Goal: Task Accomplishment & Management: Use online tool/utility

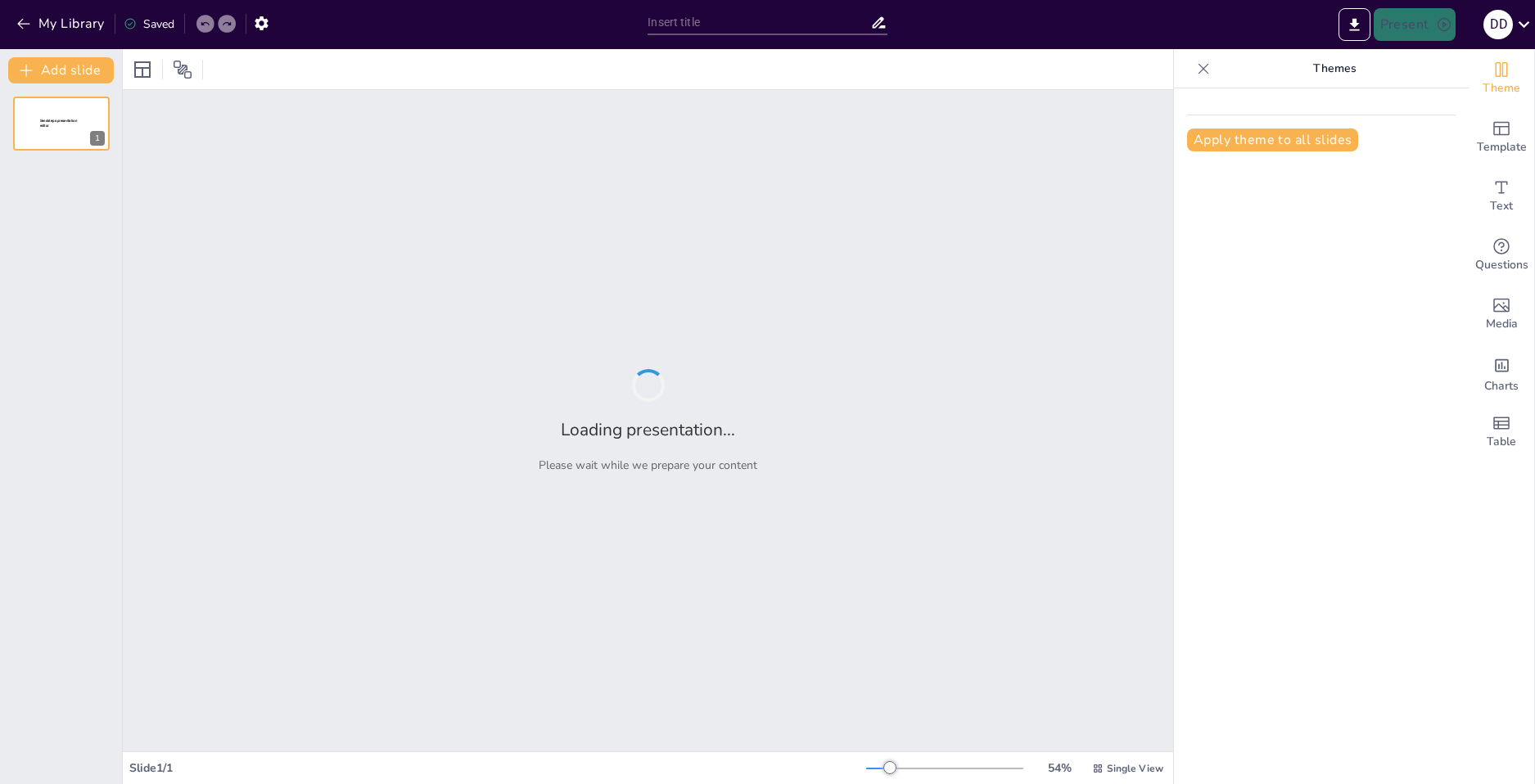
click at [1174, 612] on div "Apply theme to all slides" at bounding box center [1321, 436] width 295 height 696
type input "Техника безопасности при использовании древесных инструментов"
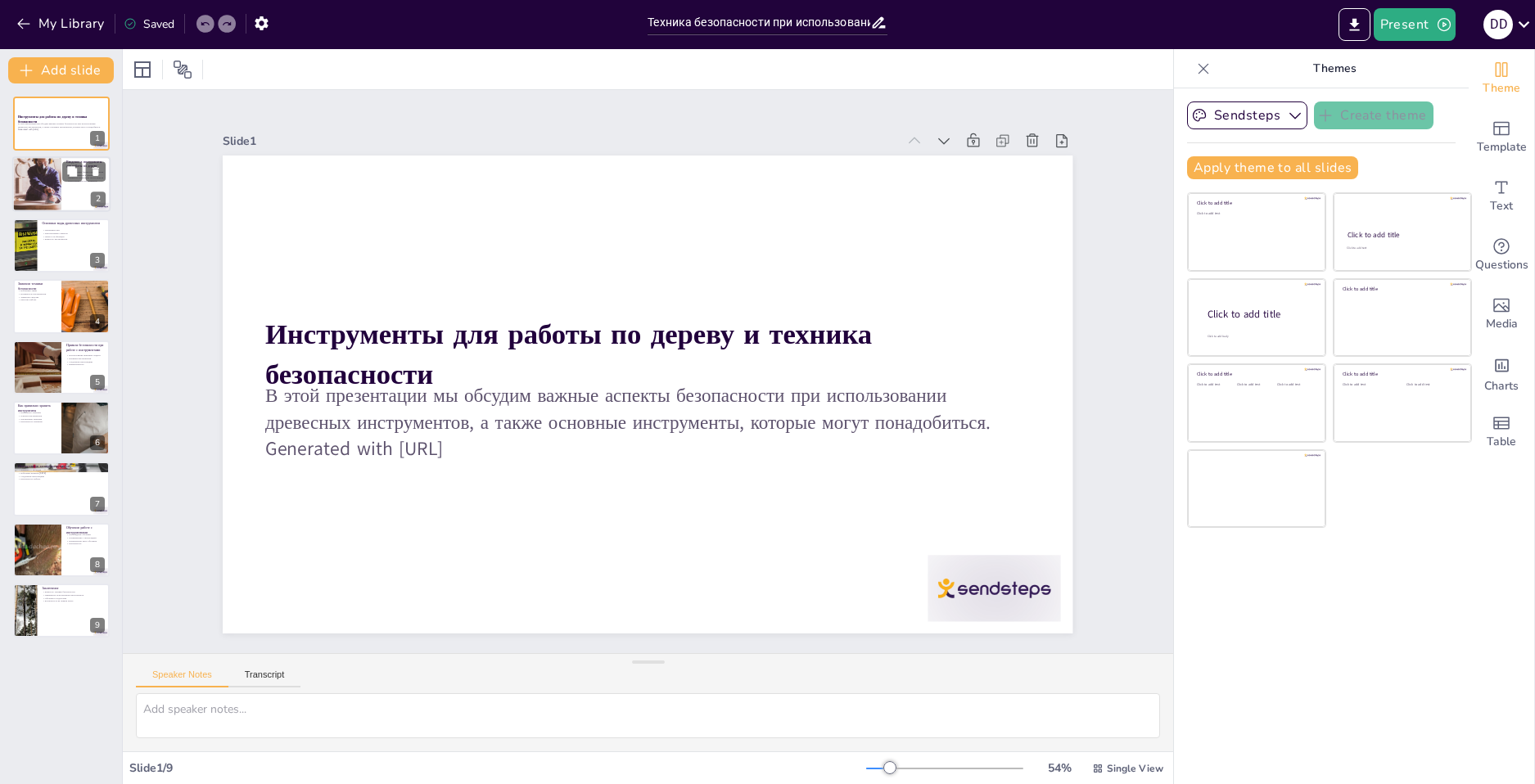
click at [47, 175] on div at bounding box center [36, 184] width 79 height 55
type textarea "Loremi dolorsitame conse adip elitseddoe tempori. Utlaboree dolo magnaal enimad…"
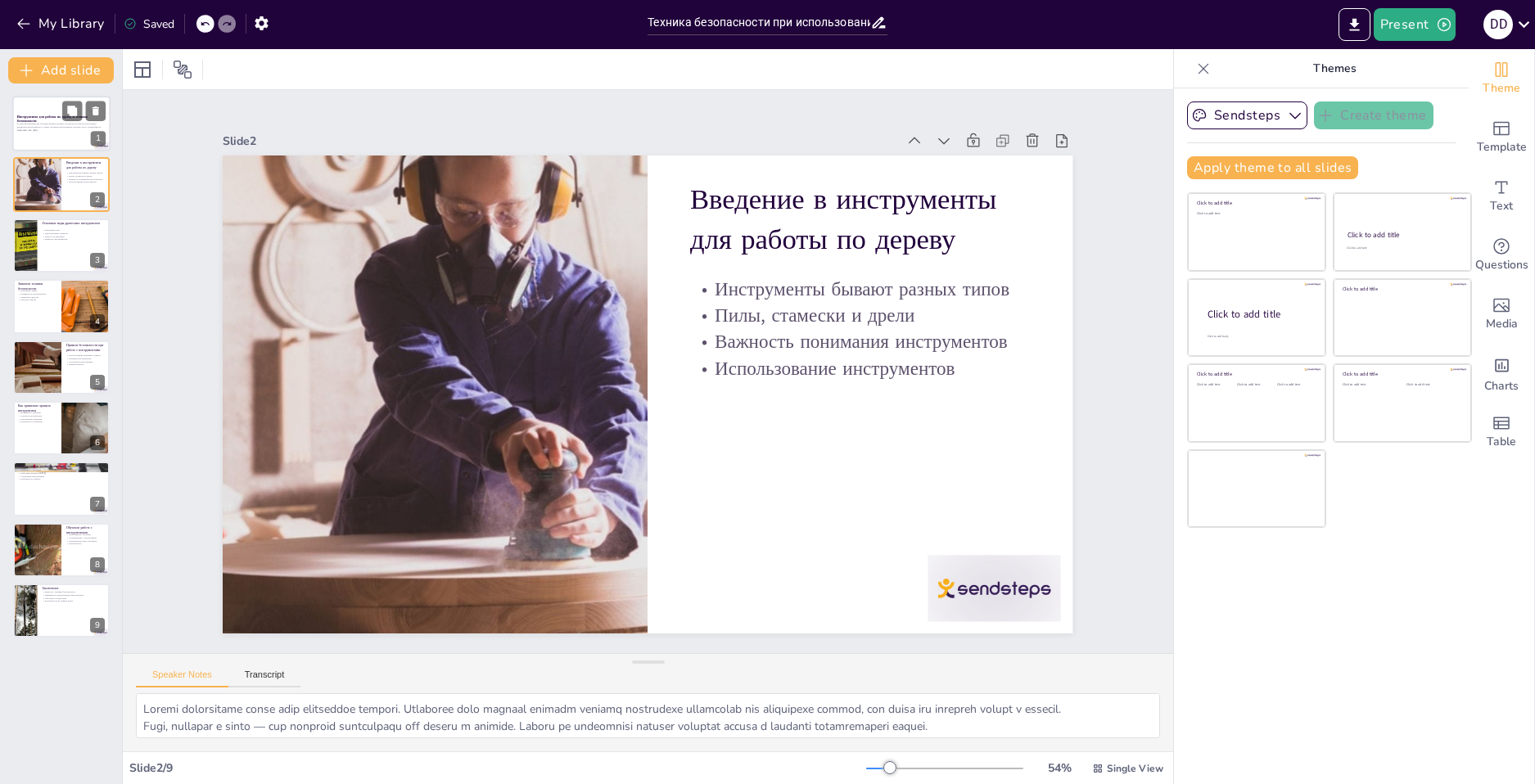
click at [52, 122] on p "В этой презентации мы обсудим важные аспекты безопасности при использовании дре…" at bounding box center [61, 125] width 88 height 6
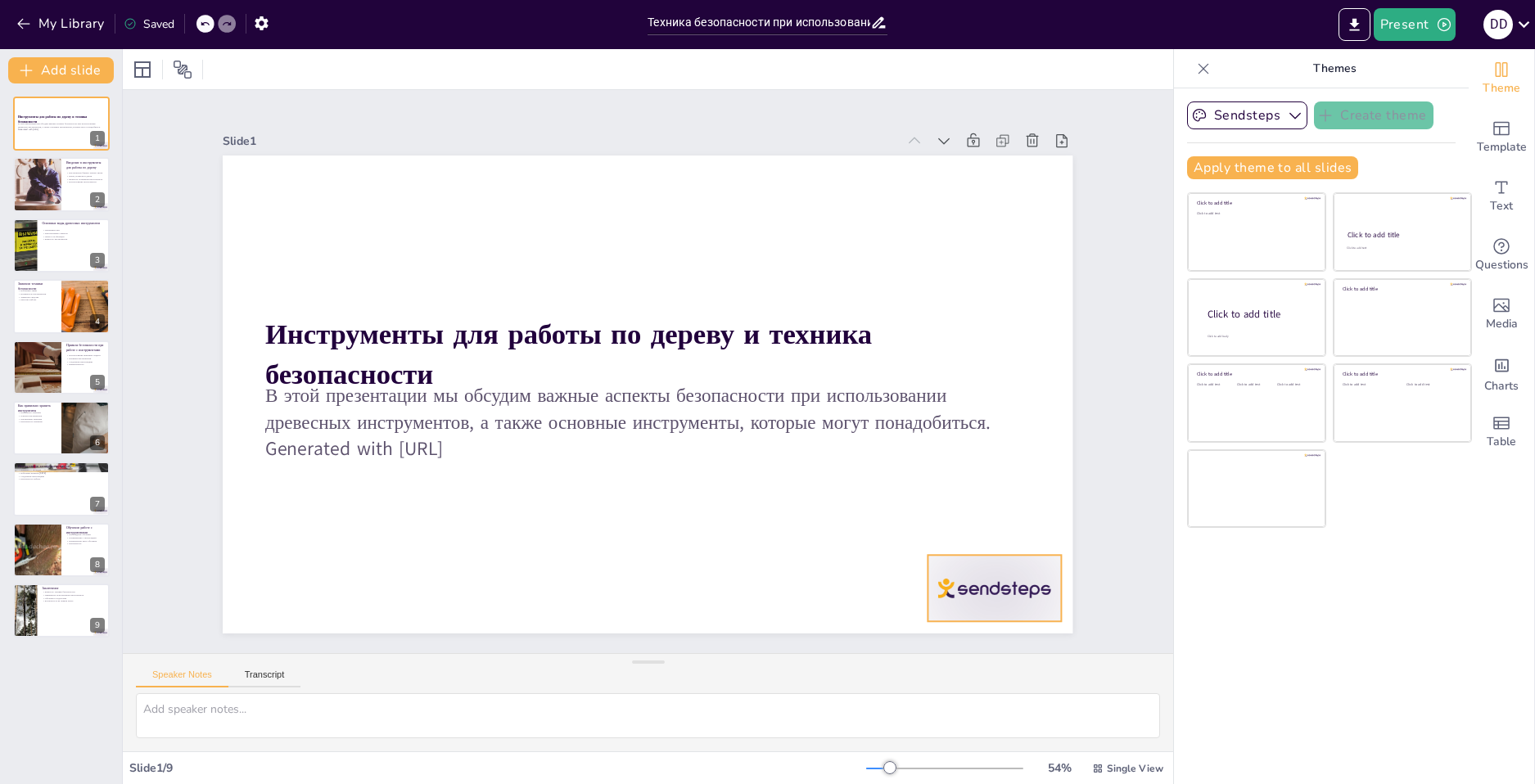
click at [788, 702] on div at bounding box center [718, 773] width 138 height 144
click at [952, 615] on icon at bounding box center [943, 625] width 18 height 19
click at [45, 181] on div at bounding box center [36, 184] width 79 height 55
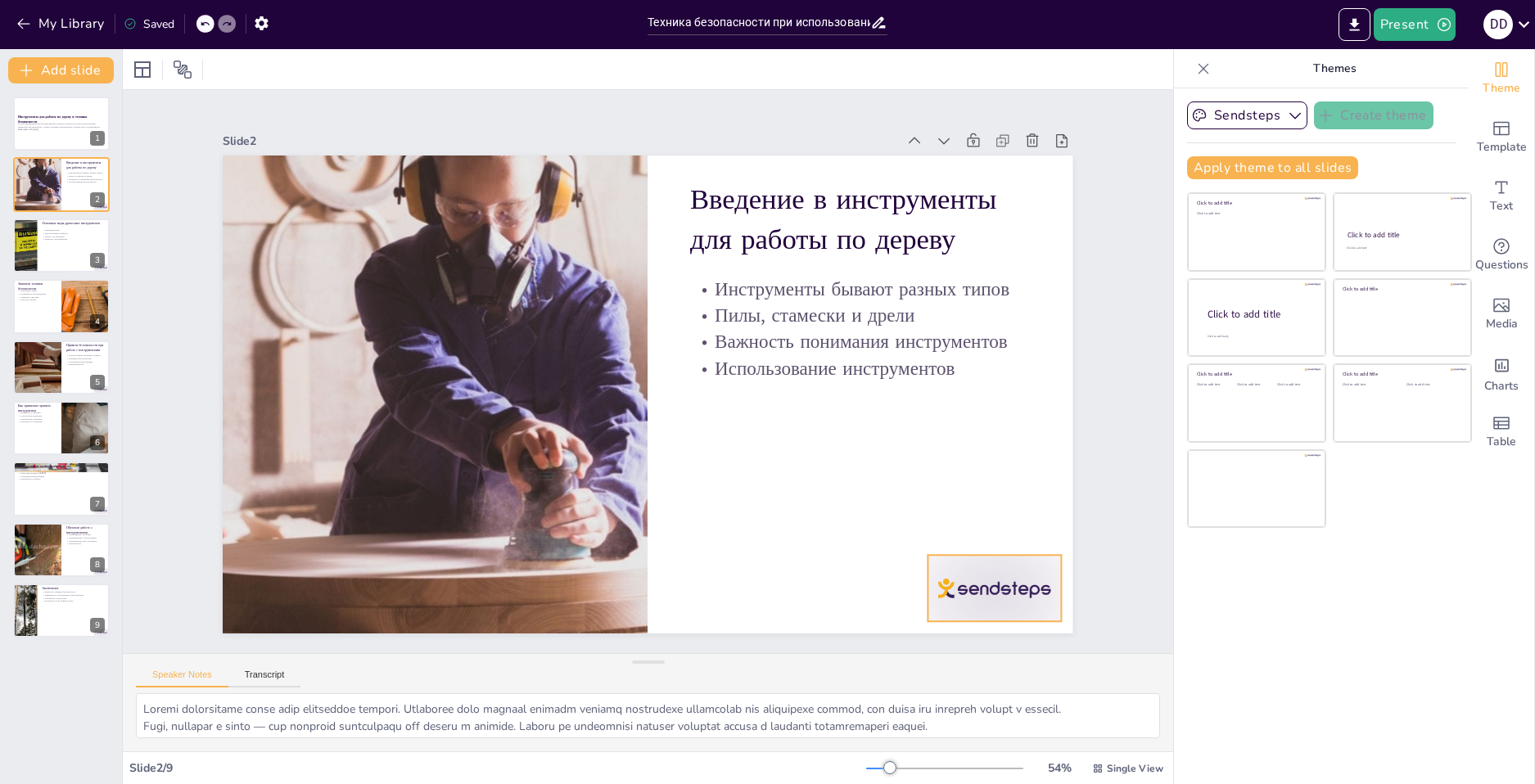
click at [983, 409] on div at bounding box center [1055, 343] width 147 height 132
click at [310, 524] on icon at bounding box center [295, 538] width 28 height 28
click at [64, 263] on div at bounding box center [61, 245] width 98 height 55
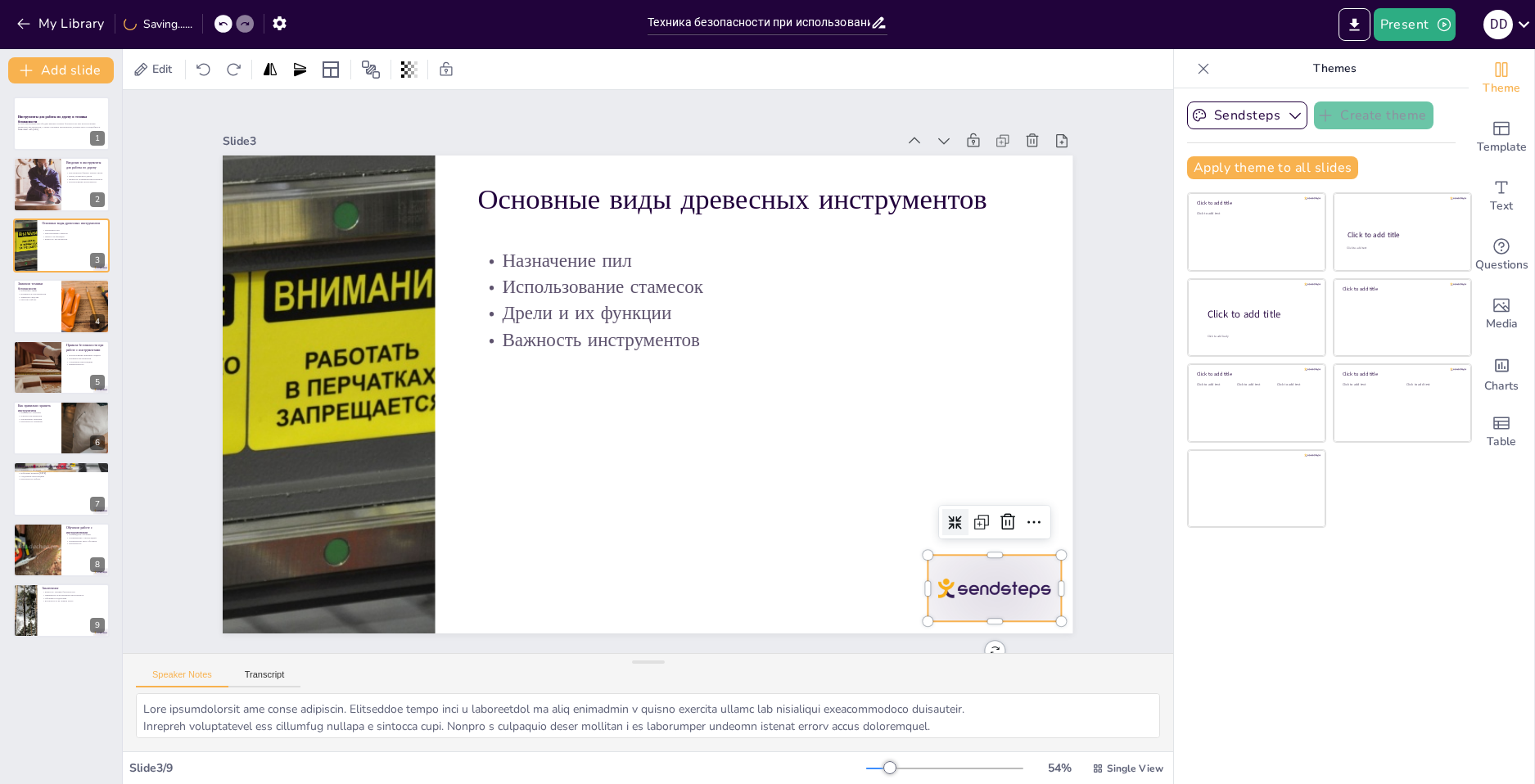
click at [458, 111] on div at bounding box center [384, 58] width 147 height 104
click at [545, 736] on icon at bounding box center [536, 744] width 17 height 16
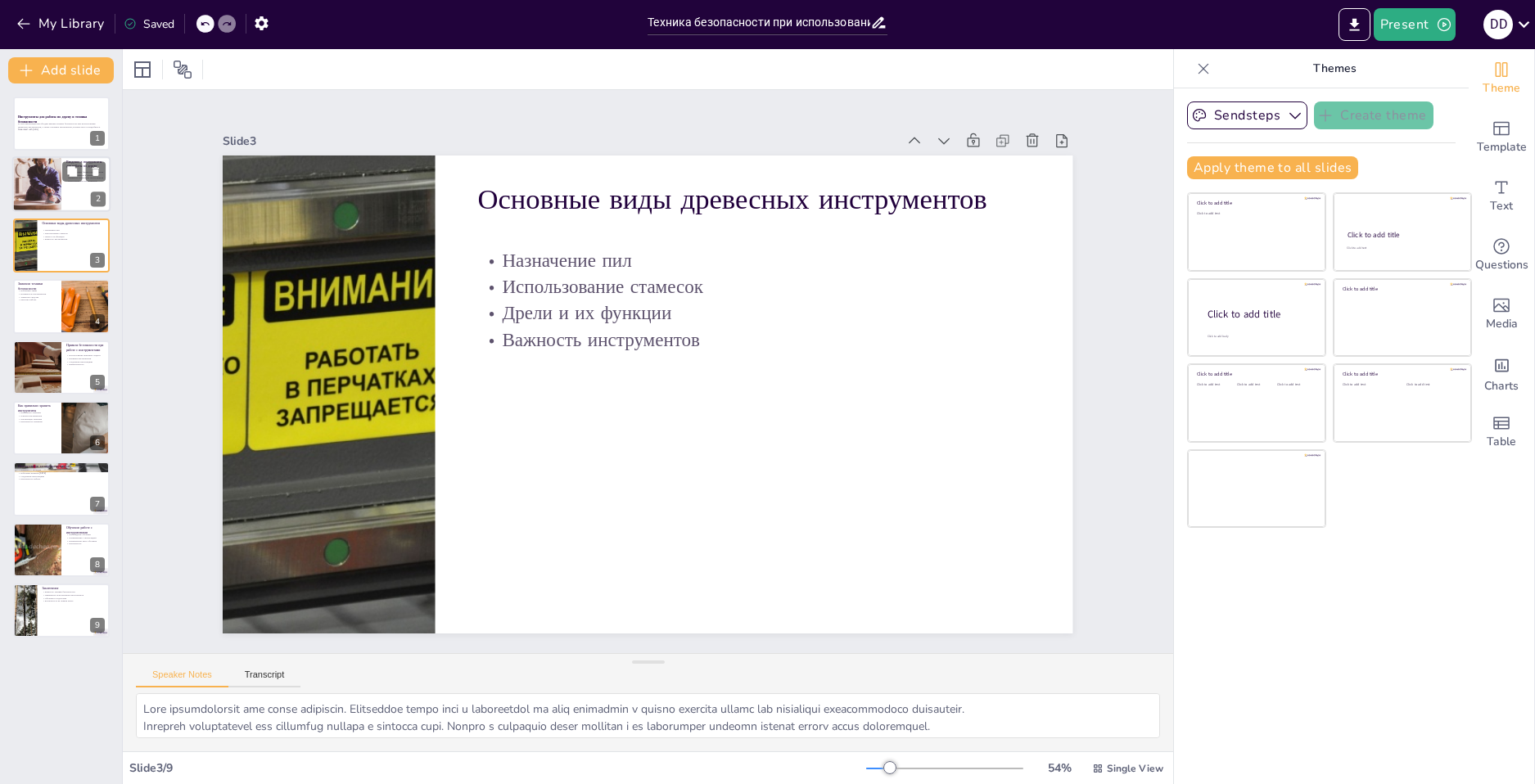
click at [29, 189] on div at bounding box center [36, 184] width 79 height 55
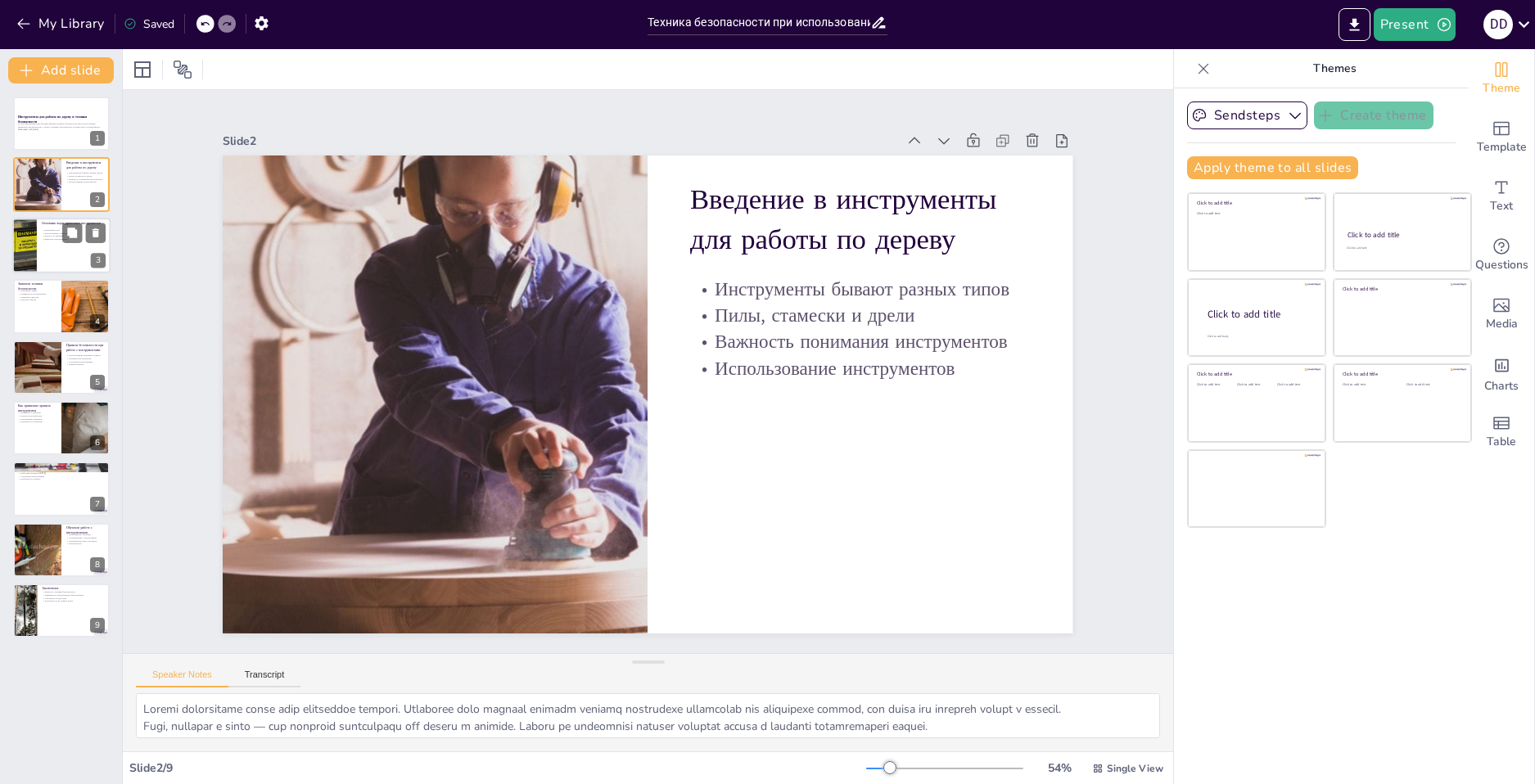
click at [29, 239] on div at bounding box center [24, 245] width 107 height 55
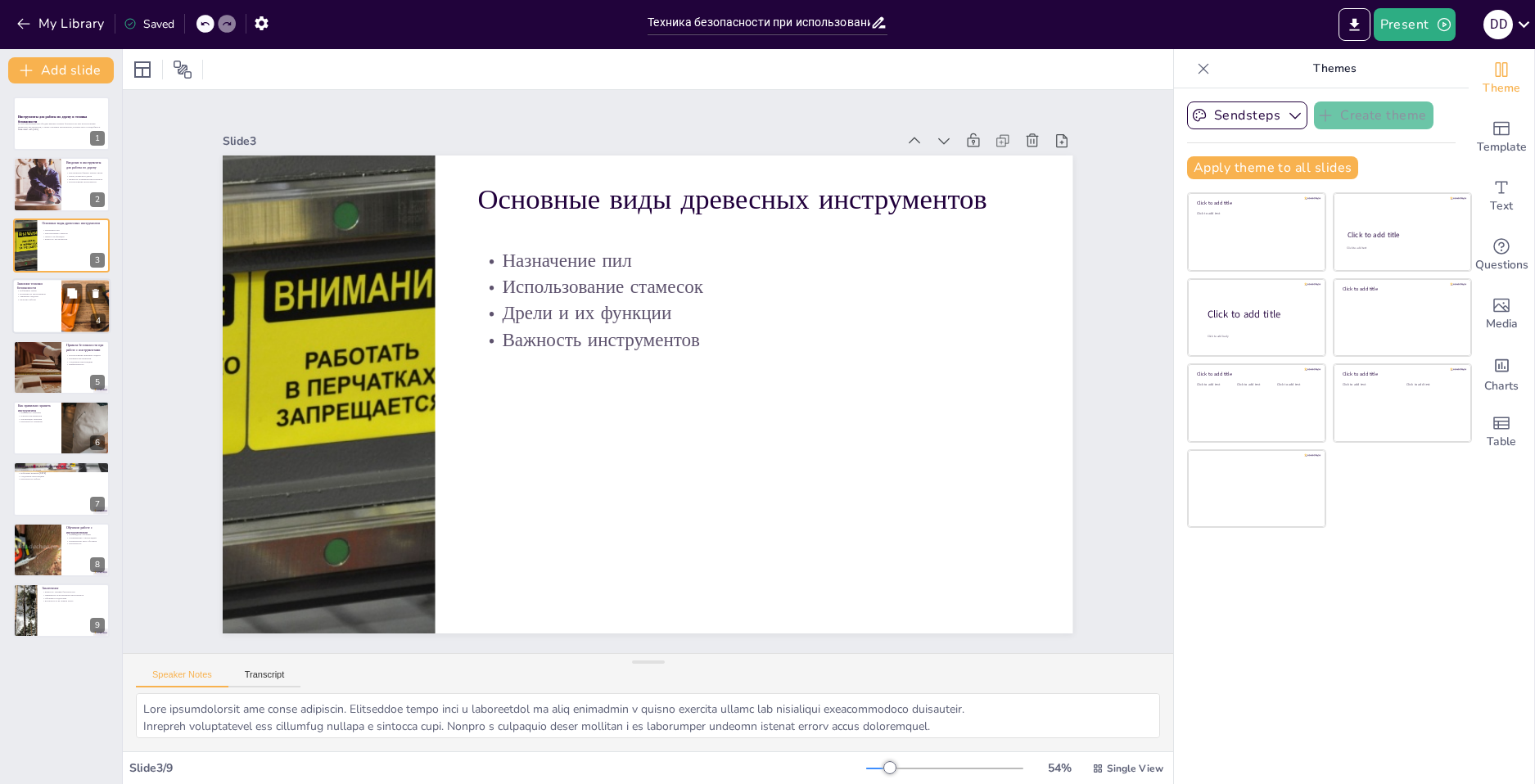
click at [46, 300] on p "Качество работы" at bounding box center [37, 300] width 39 height 3
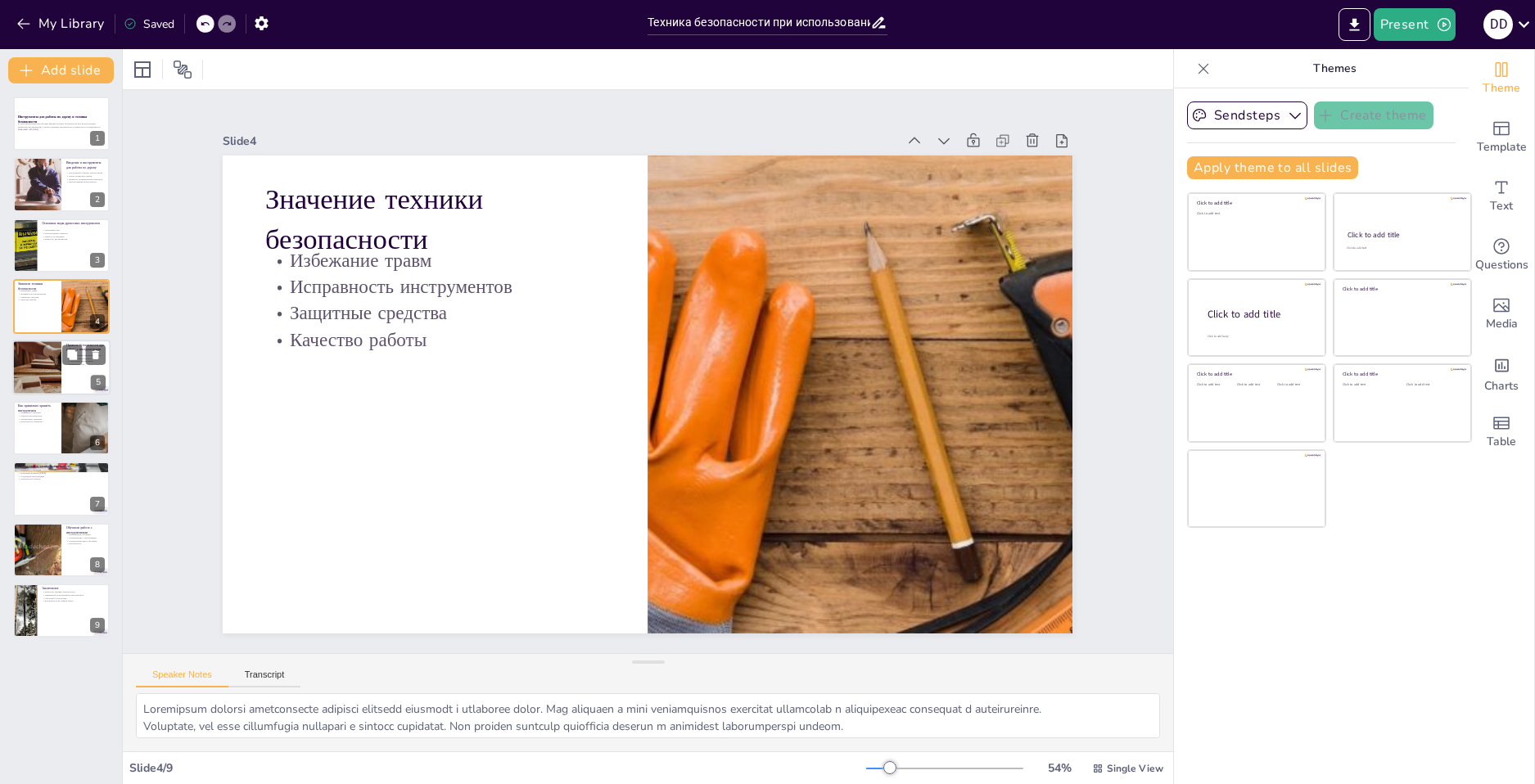
click at [46, 376] on div at bounding box center [37, 367] width 134 height 55
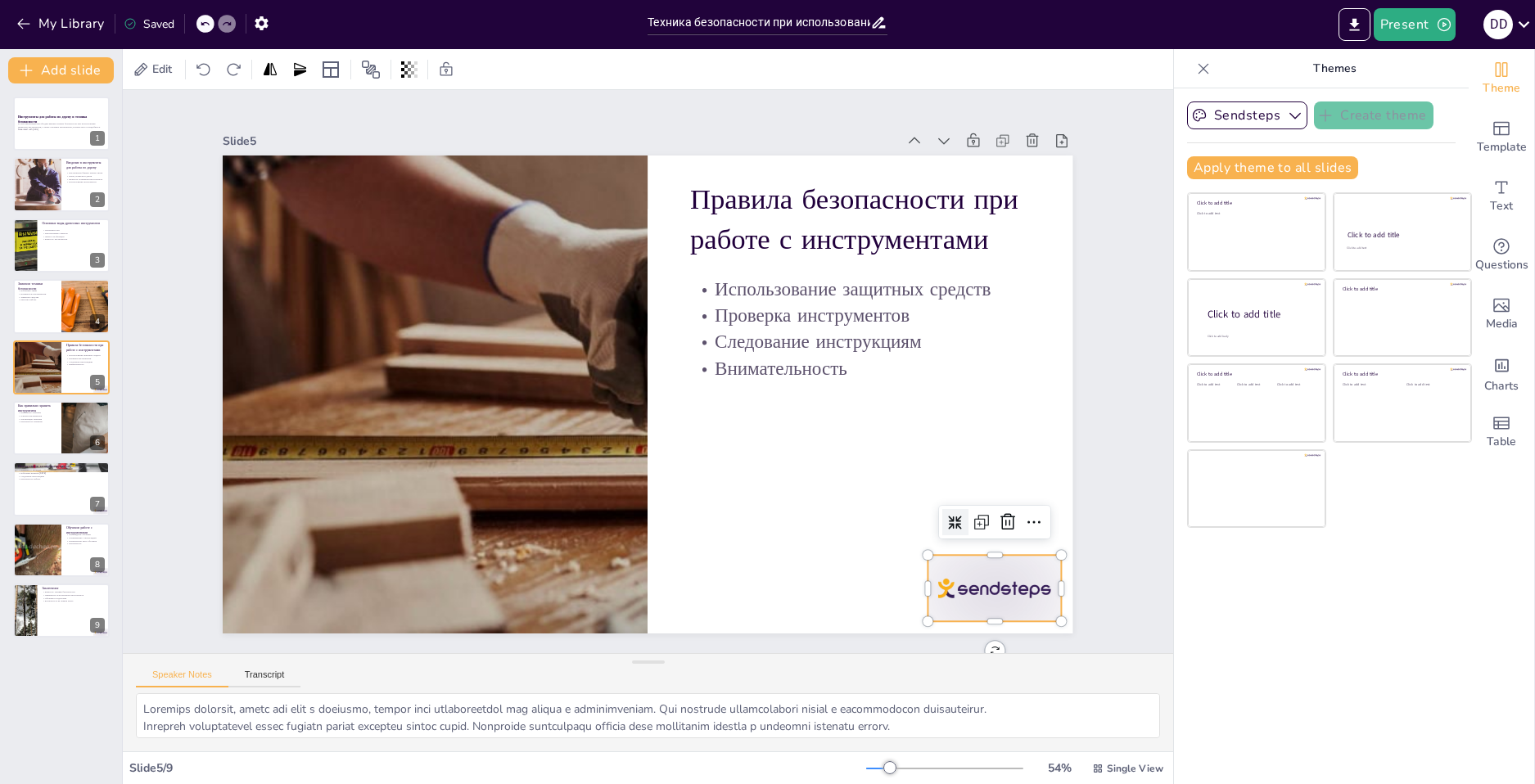
click at [464, 651] on div at bounding box center [431, 717] width 66 height 133
click at [1017, 292] on icon at bounding box center [1027, 281] width 21 height 21
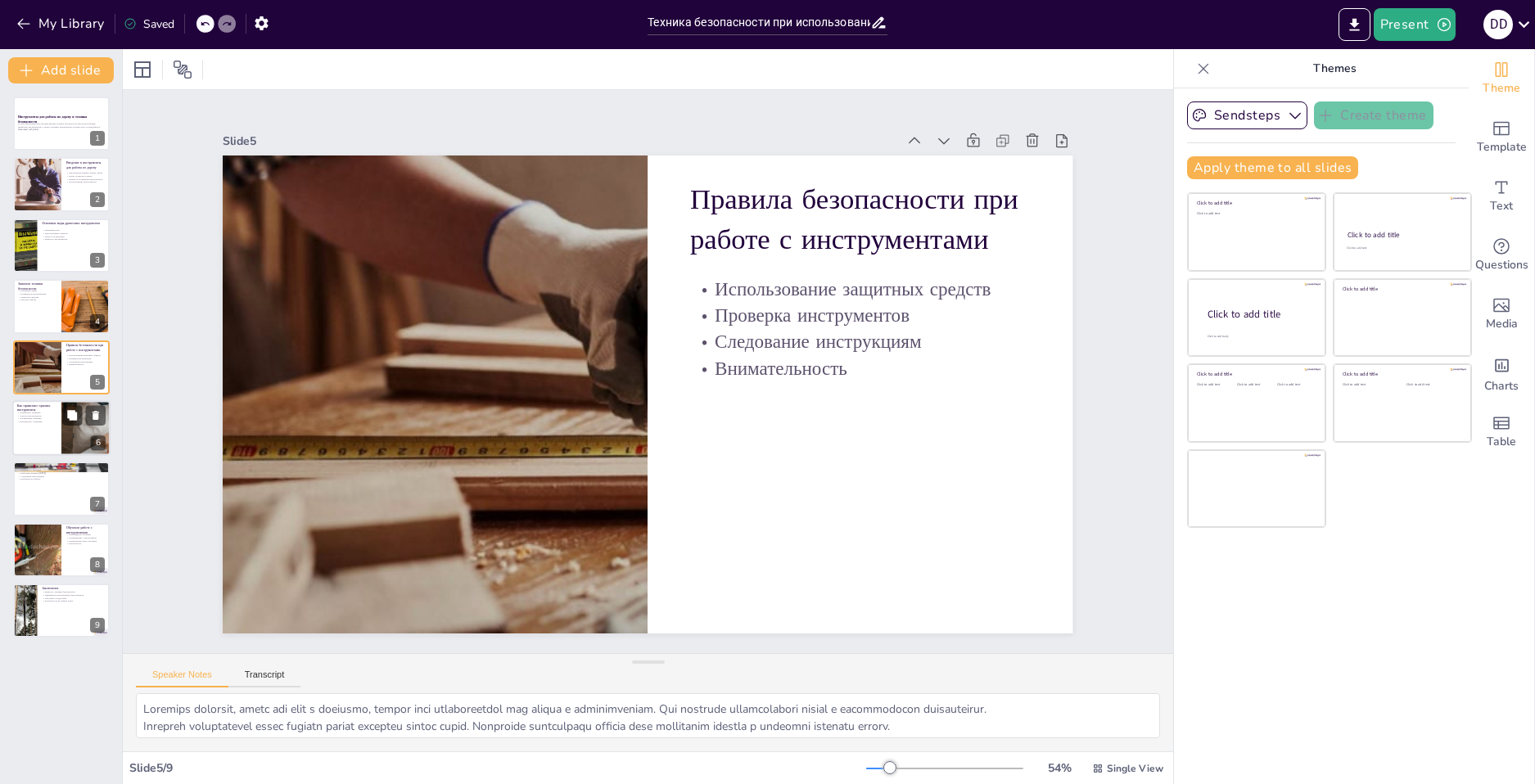
click at [71, 435] on div at bounding box center [85, 427] width 160 height 55
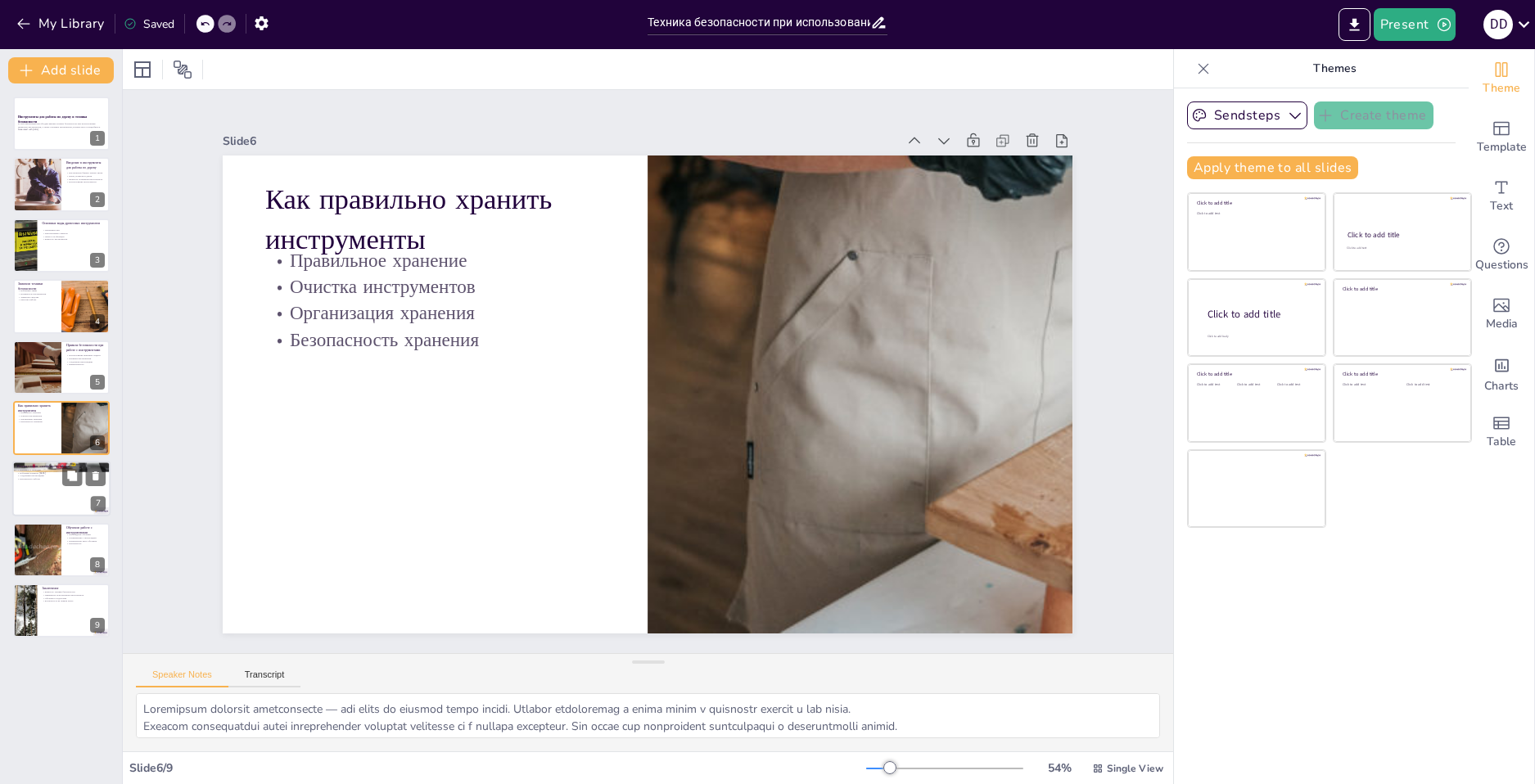
click at [68, 488] on div at bounding box center [61, 489] width 98 height 55
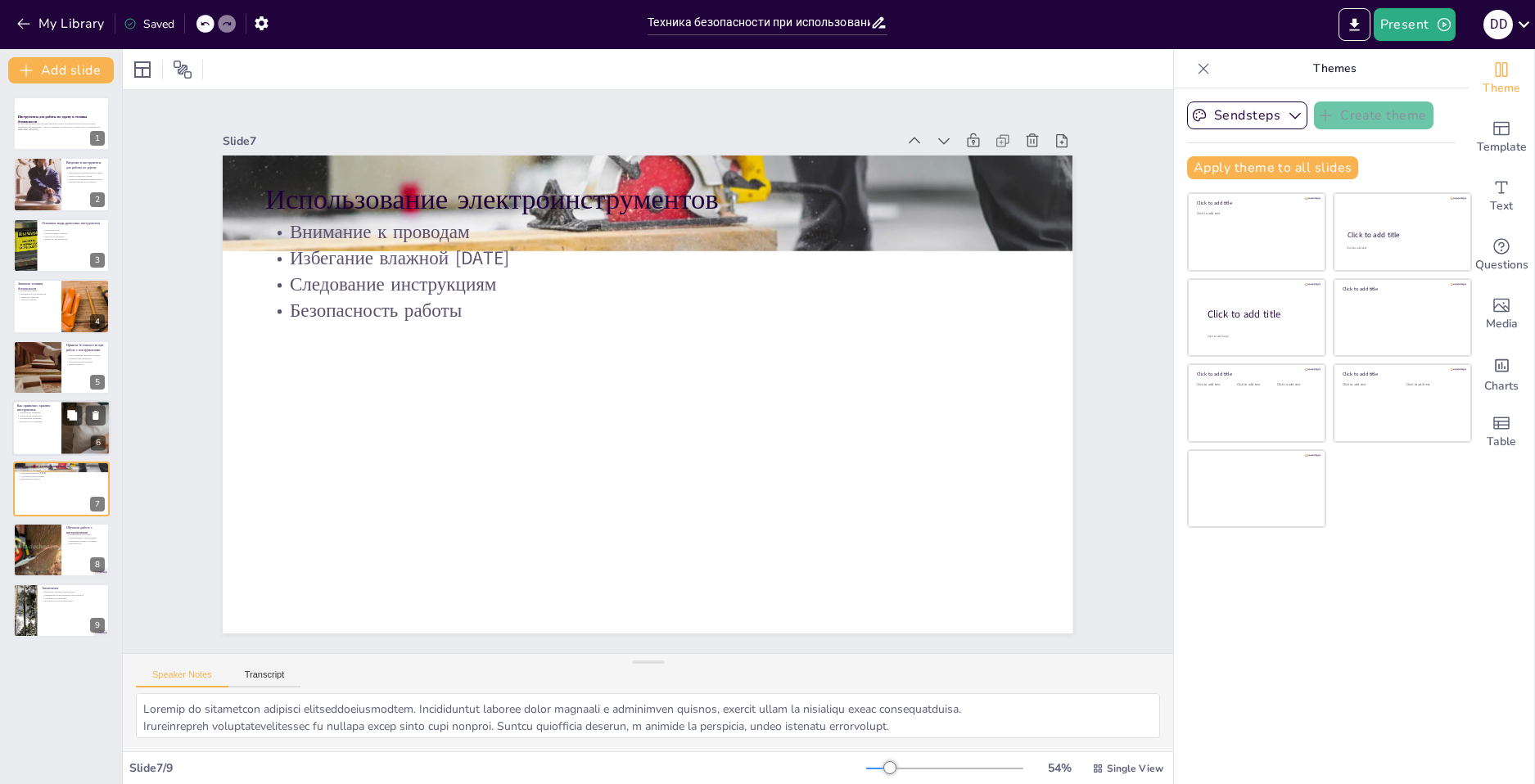
click at [75, 441] on div at bounding box center [85, 427] width 160 height 55
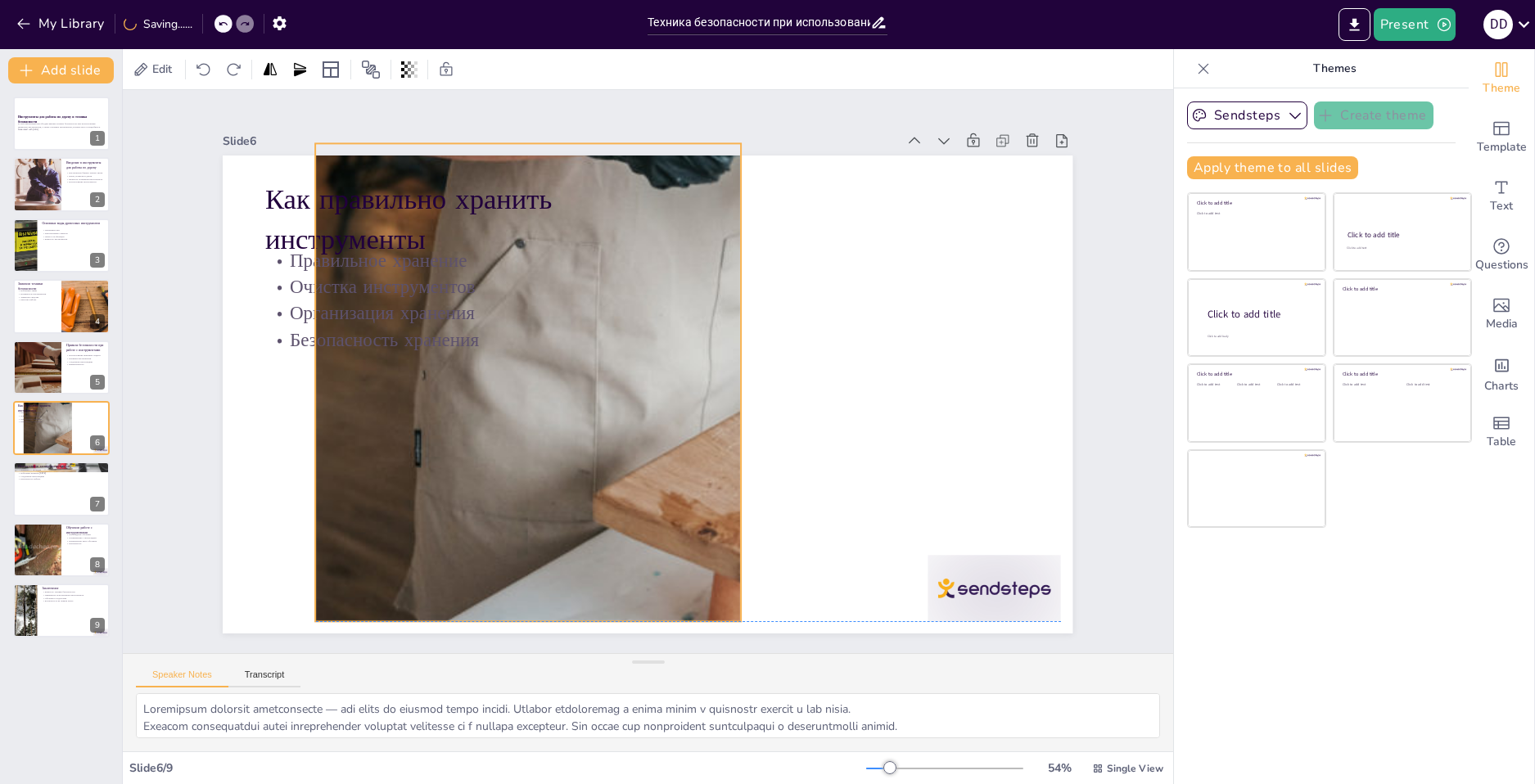
drag, startPoint x: 853, startPoint y: 479, endPoint x: 542, endPoint y: 466, distance: 311.3
click at [541, 465] on div at bounding box center [709, 268] width 1198 height 1400
click at [317, 372] on div at bounding box center [243, 314] width 149 height 114
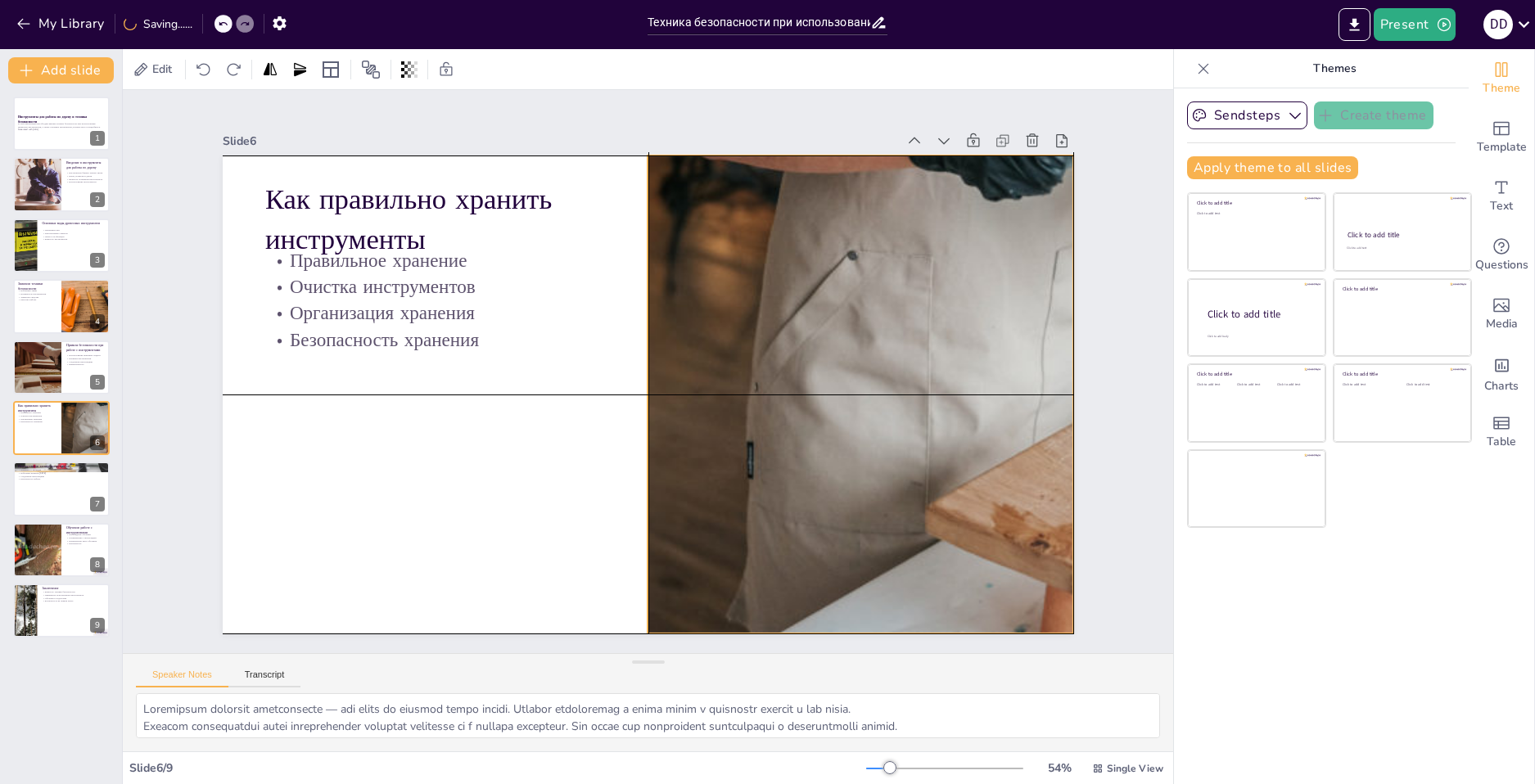
drag, startPoint x: 540, startPoint y: 484, endPoint x: 867, endPoint y: 492, distance: 327.1
click at [867, 492] on div at bounding box center [833, 478] width 1458 height 998
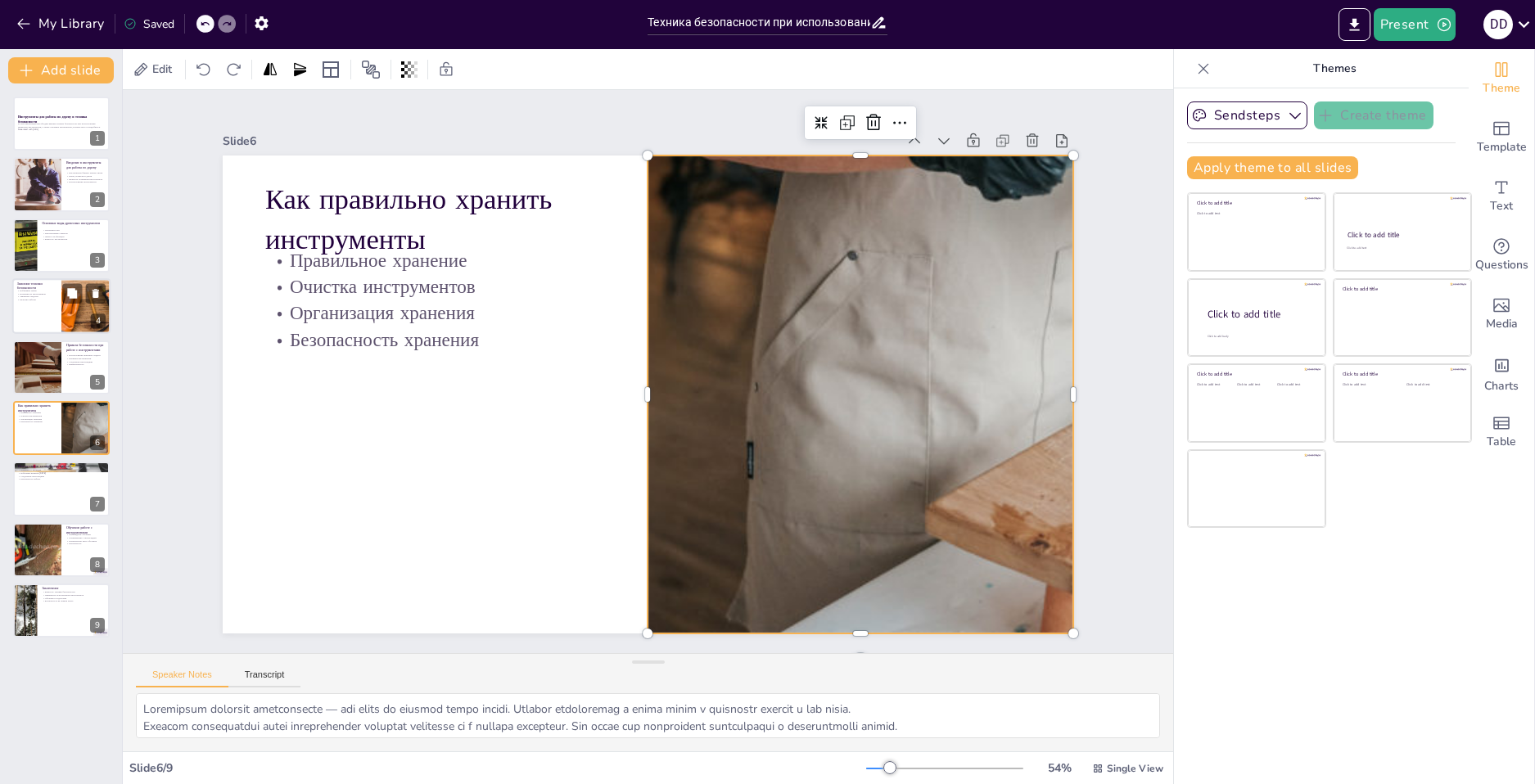
click at [77, 315] on div at bounding box center [85, 306] width 154 height 55
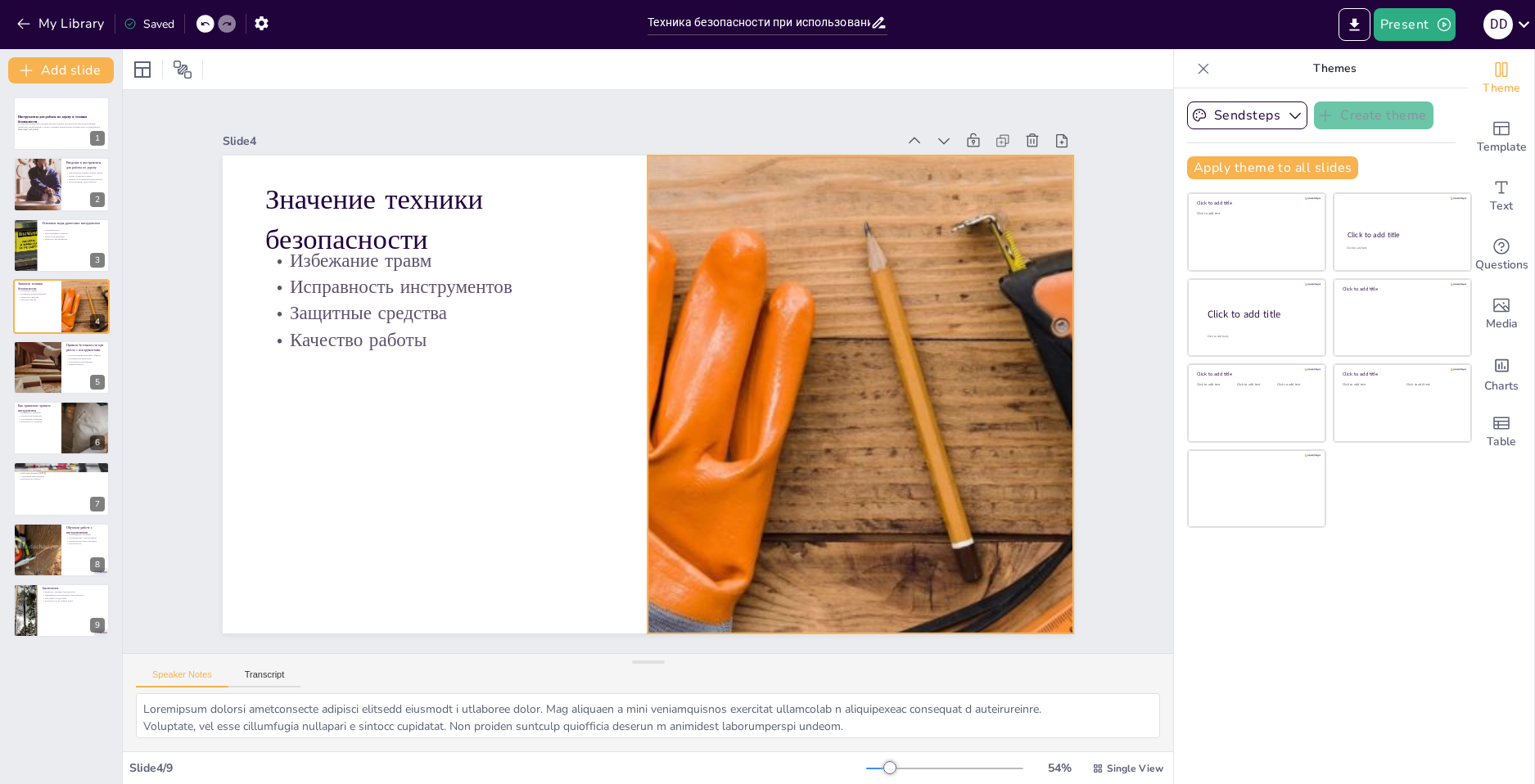
click at [904, 548] on div at bounding box center [521, 543] width 1081 height 1393
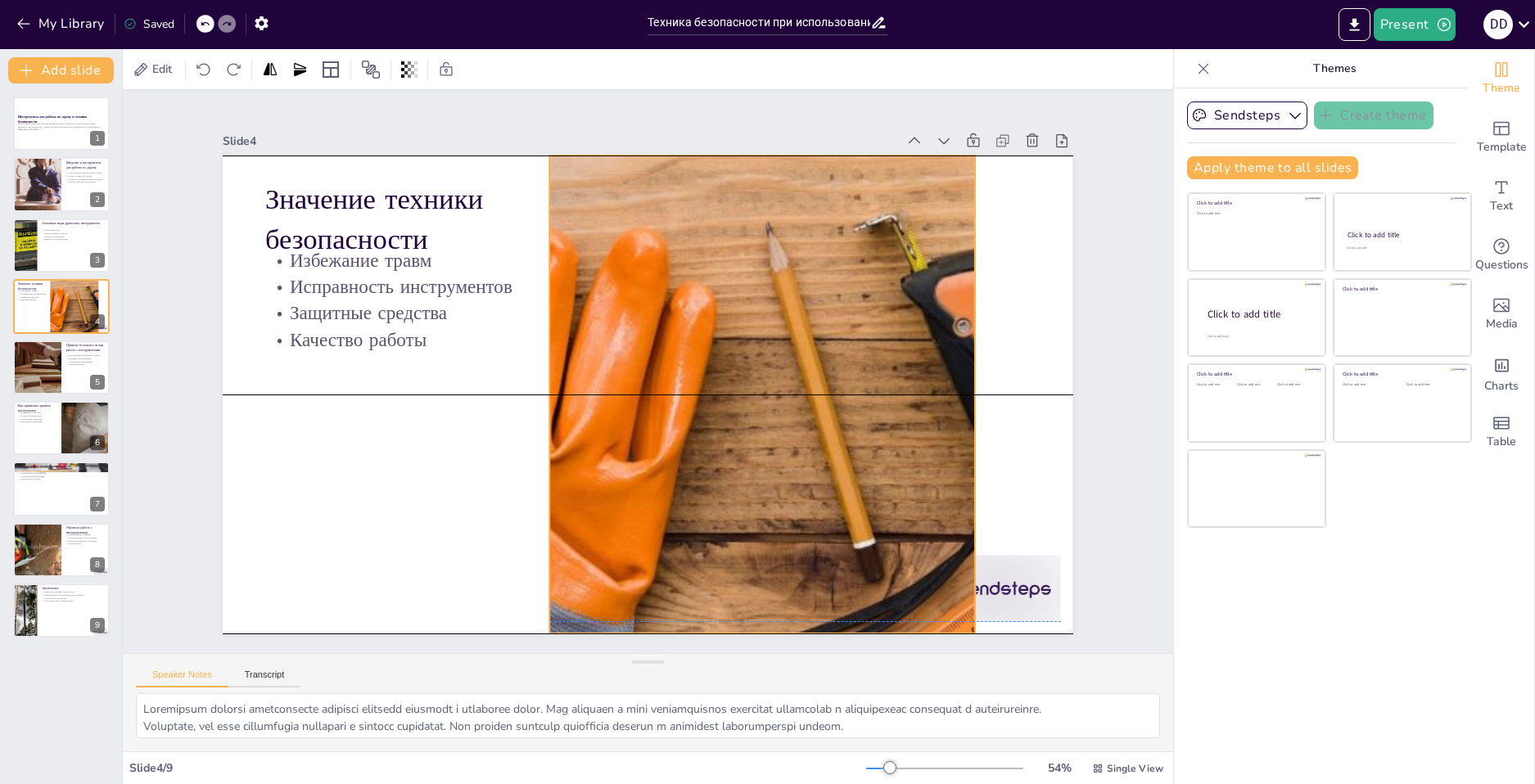
drag, startPoint x: 900, startPoint y: 548, endPoint x: 806, endPoint y: 542, distance: 94.2
click at [806, 542] on div at bounding box center [541, 325] width 1404 height 744
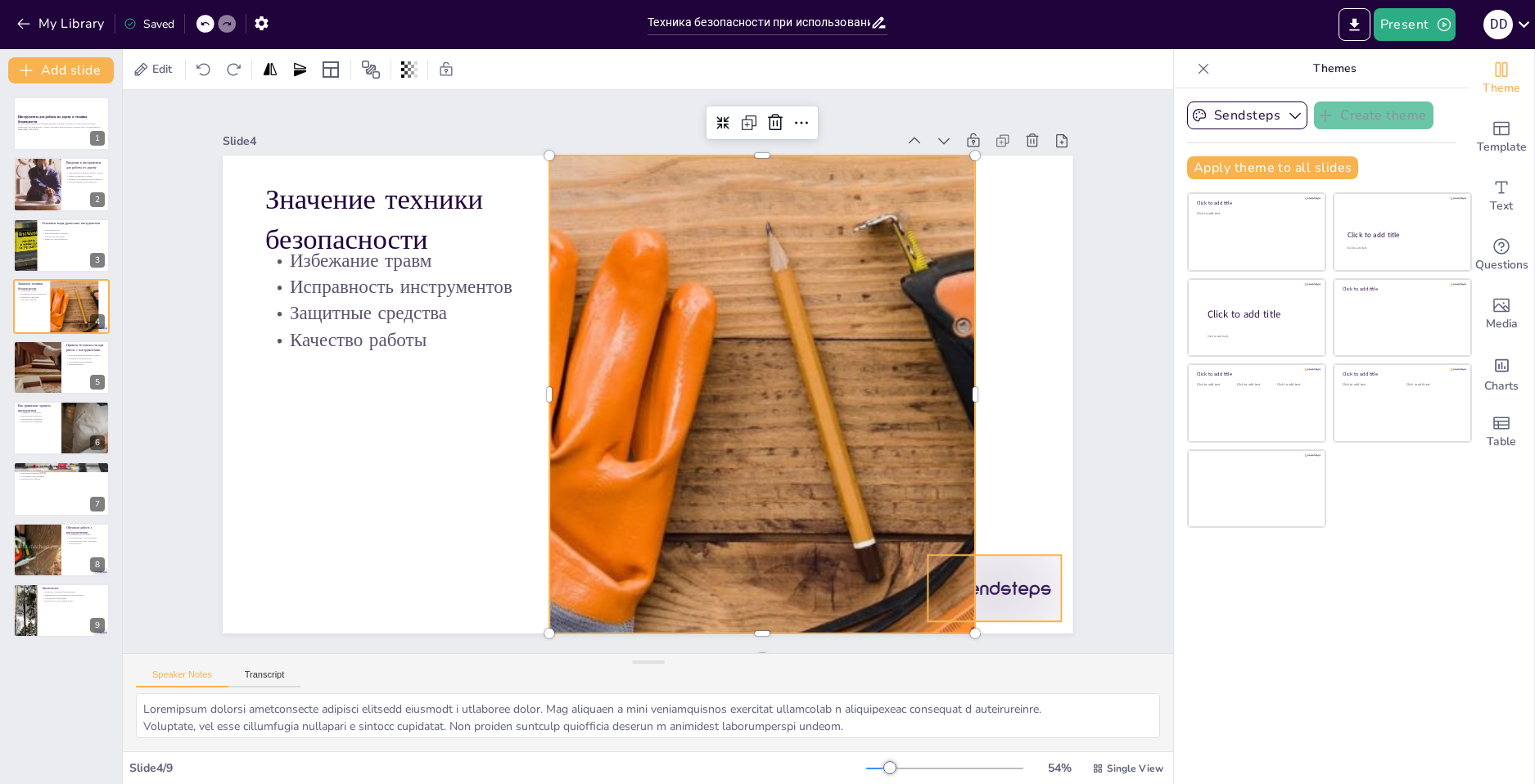
click at [743, 706] on div at bounding box center [677, 779] width 132 height 147
click at [378, 626] on icon at bounding box center [364, 638] width 26 height 26
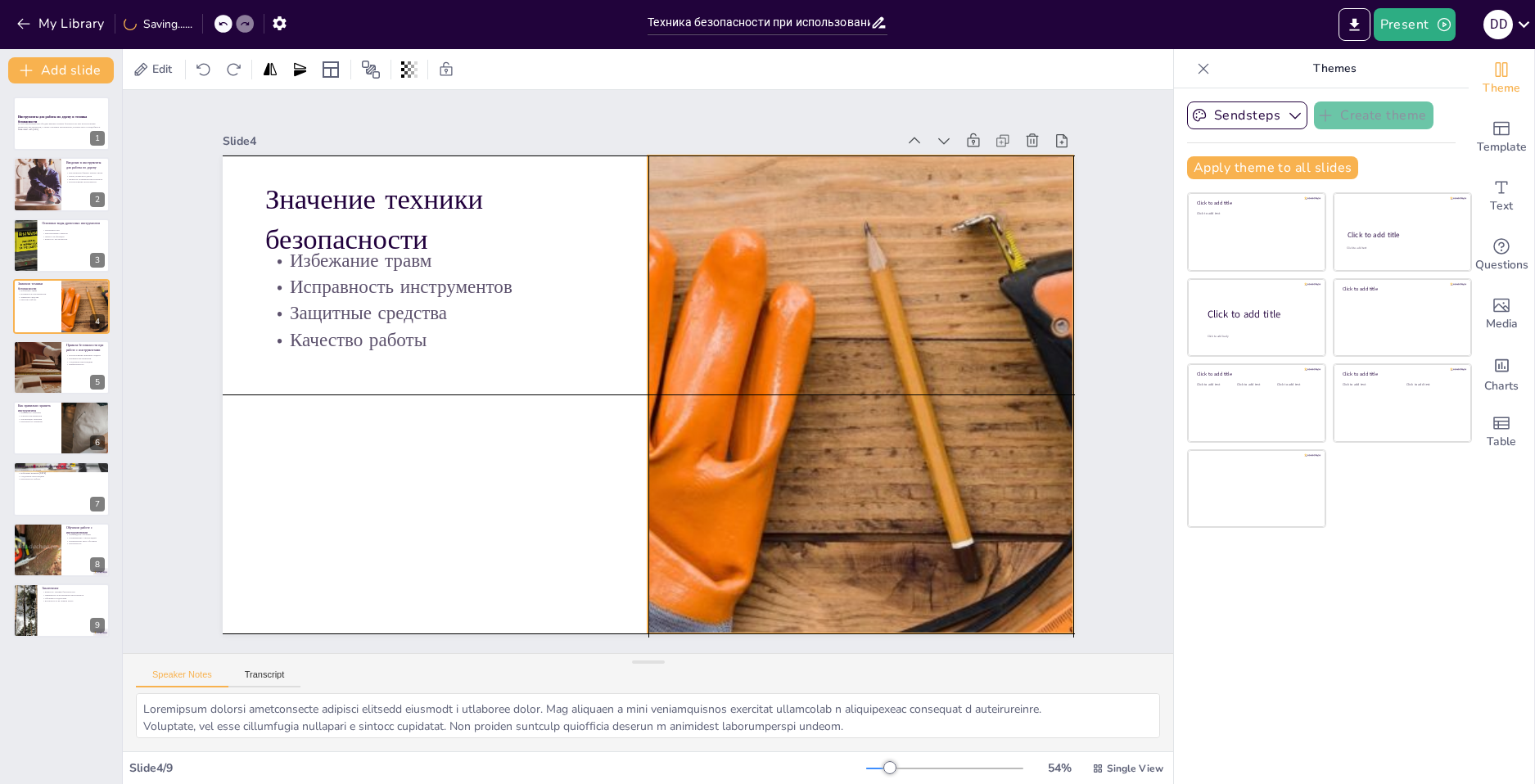
drag, startPoint x: 884, startPoint y: 509, endPoint x: 984, endPoint y: 513, distance: 100.1
click at [910, 513] on div at bounding box center [670, 158] width 478 height 1332
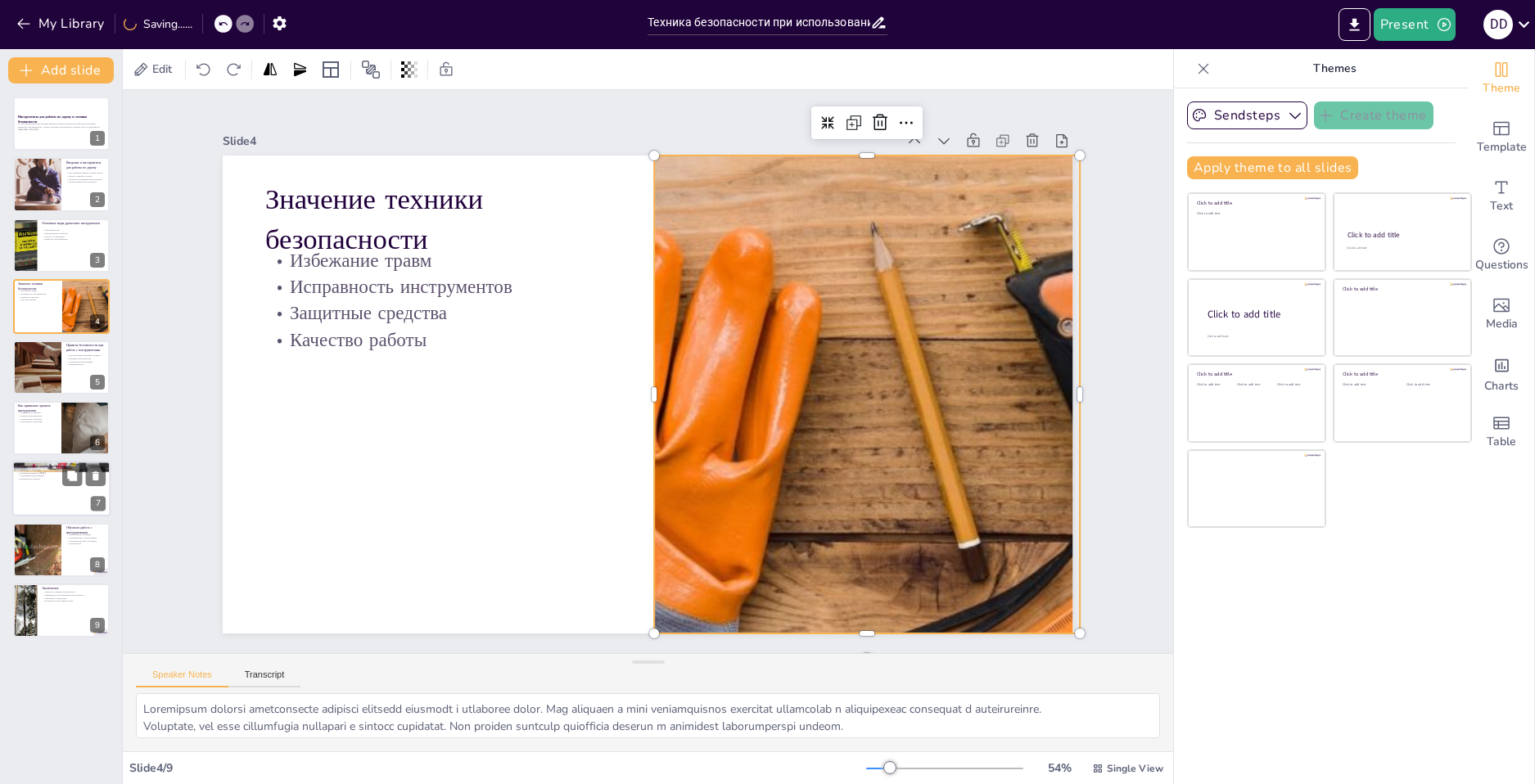
click at [76, 490] on div at bounding box center [61, 489] width 98 height 55
type textarea "Loremip do sitametcon adipisci elitseddoeiusmodtem. Incididuntut laboree dolor …"
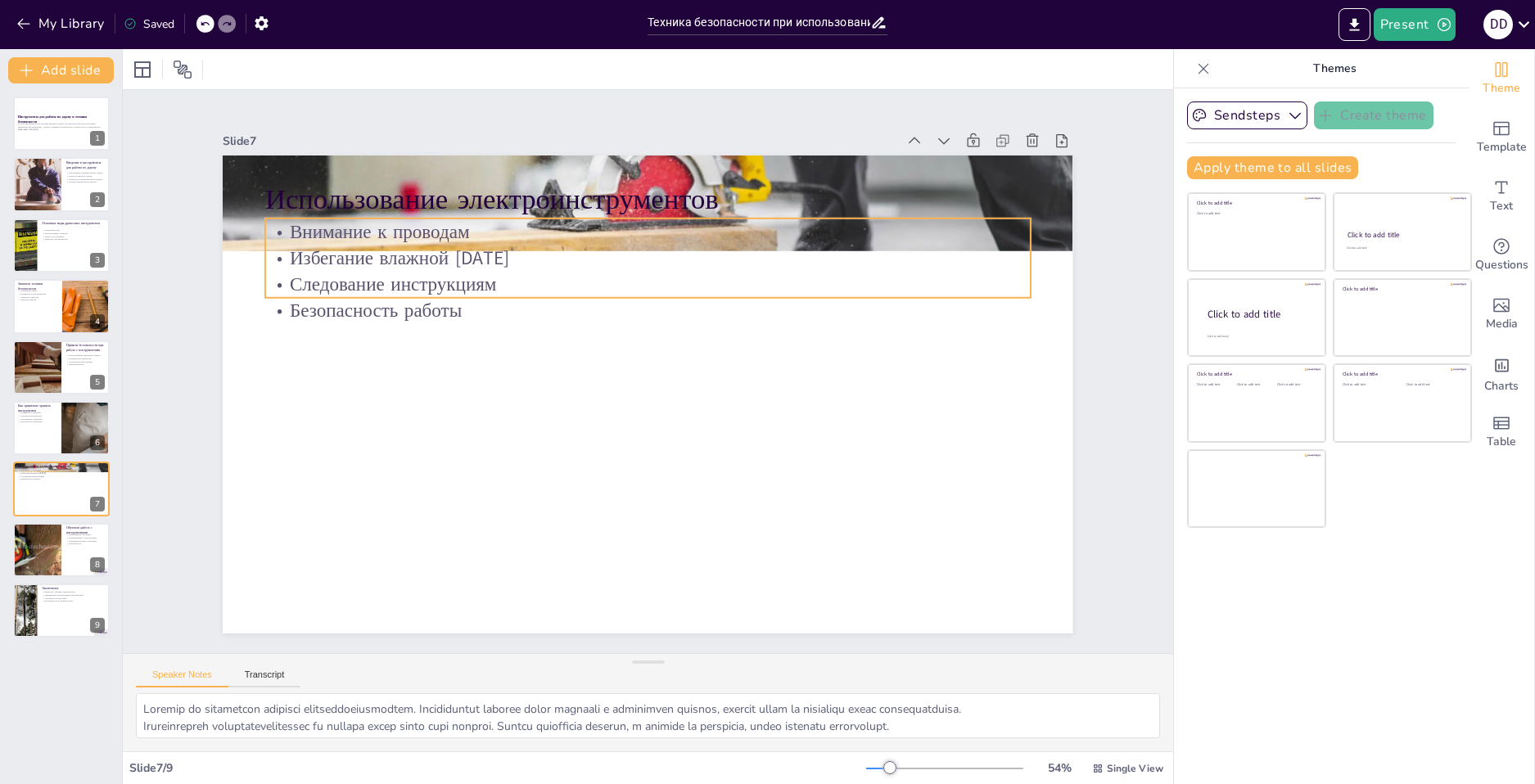
click at [520, 256] on p "Избегание влажной [DATE]" at bounding box center [534, 371] width 27 height 764
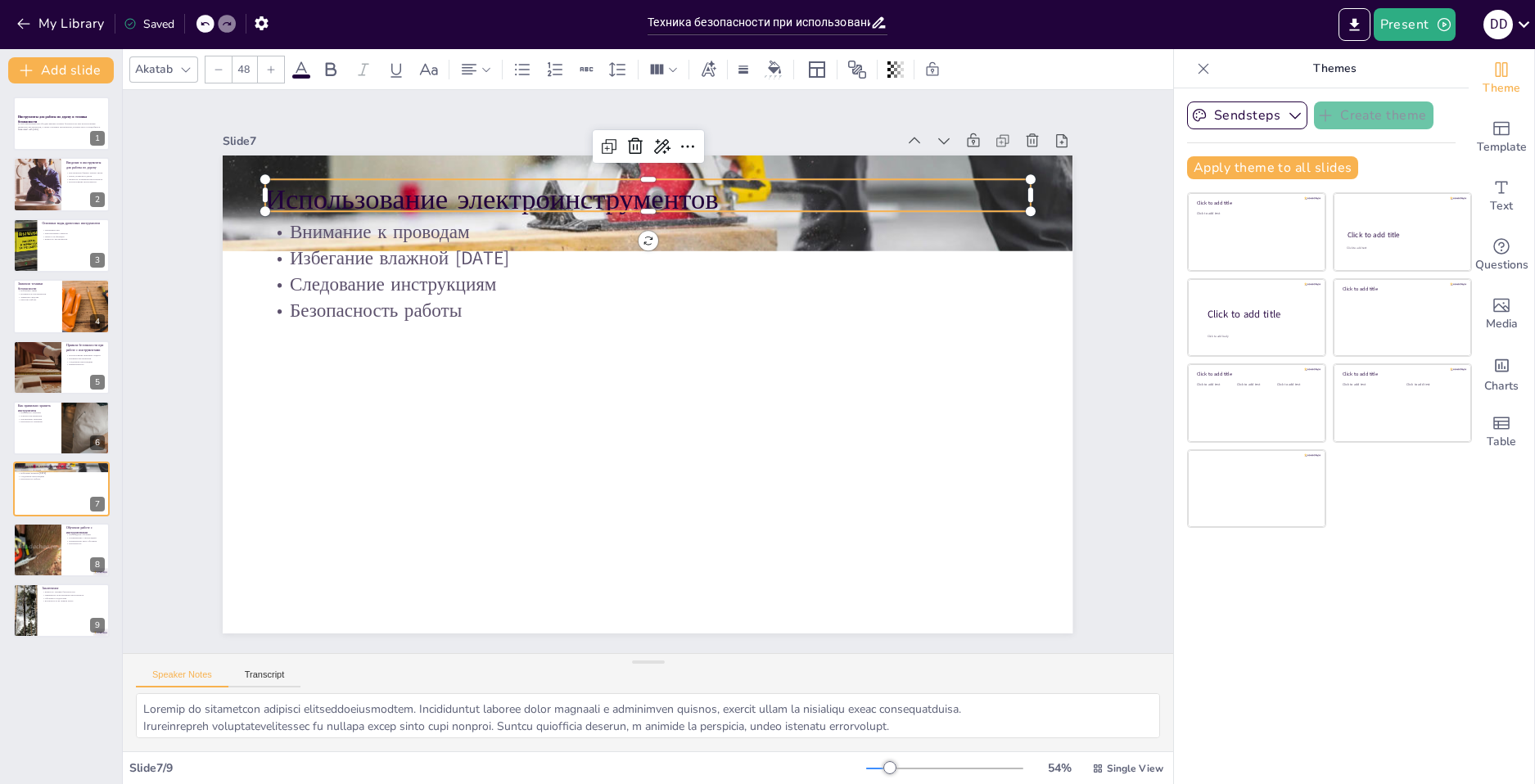
click at [349, 194] on p "Использование электроинструментов" at bounding box center [498, 285] width 417 height 681
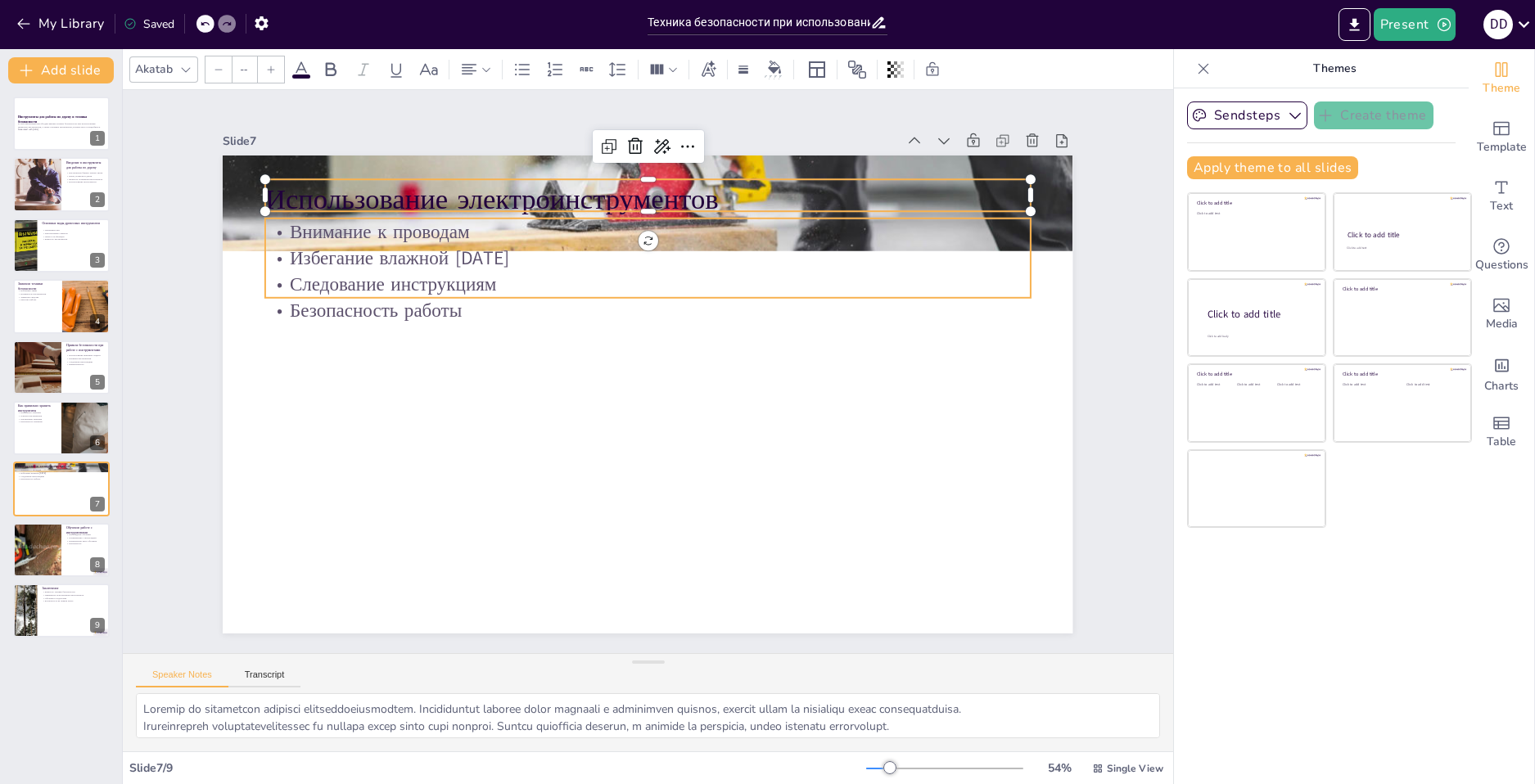
type input "32"
click at [354, 246] on p "Избегание влажной [DATE]" at bounding box center [573, 286] width 586 height 531
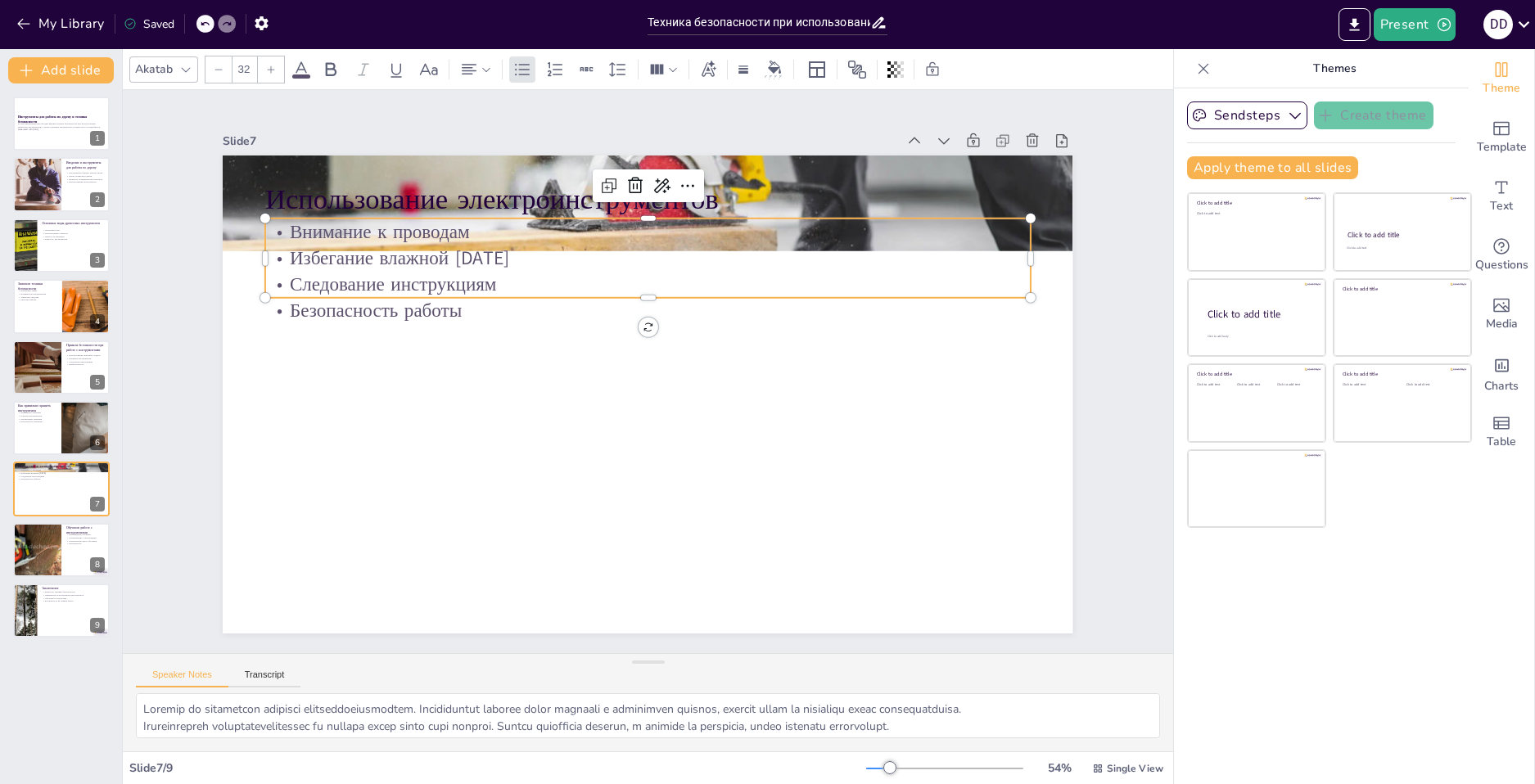
click at [362, 313] on p "Безопасность работы" at bounding box center [623, 316] width 710 height 336
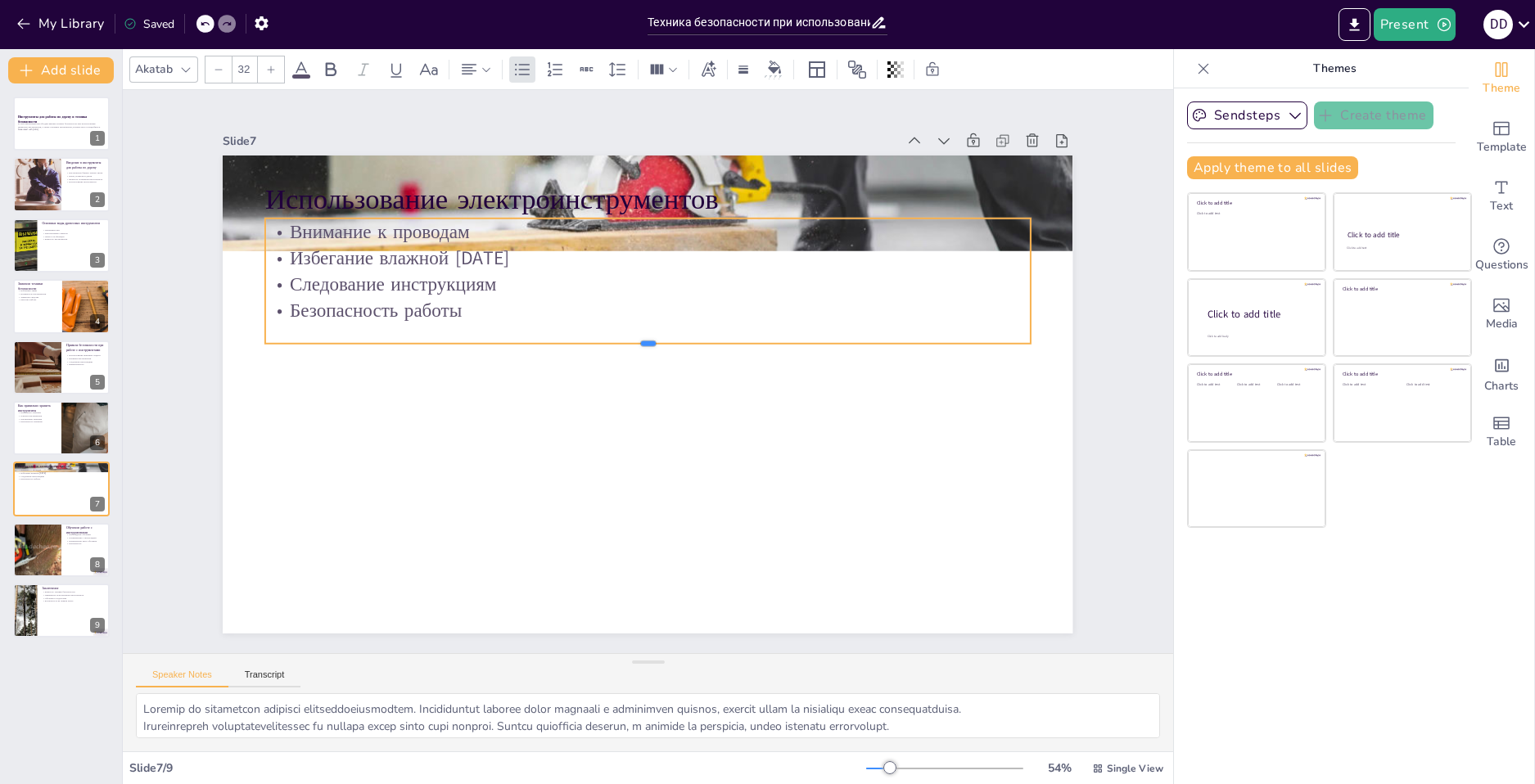
drag, startPoint x: 293, startPoint y: 292, endPoint x: 295, endPoint y: 338, distance: 46.0
click at [295, 338] on div at bounding box center [645, 350] width 762 height 92
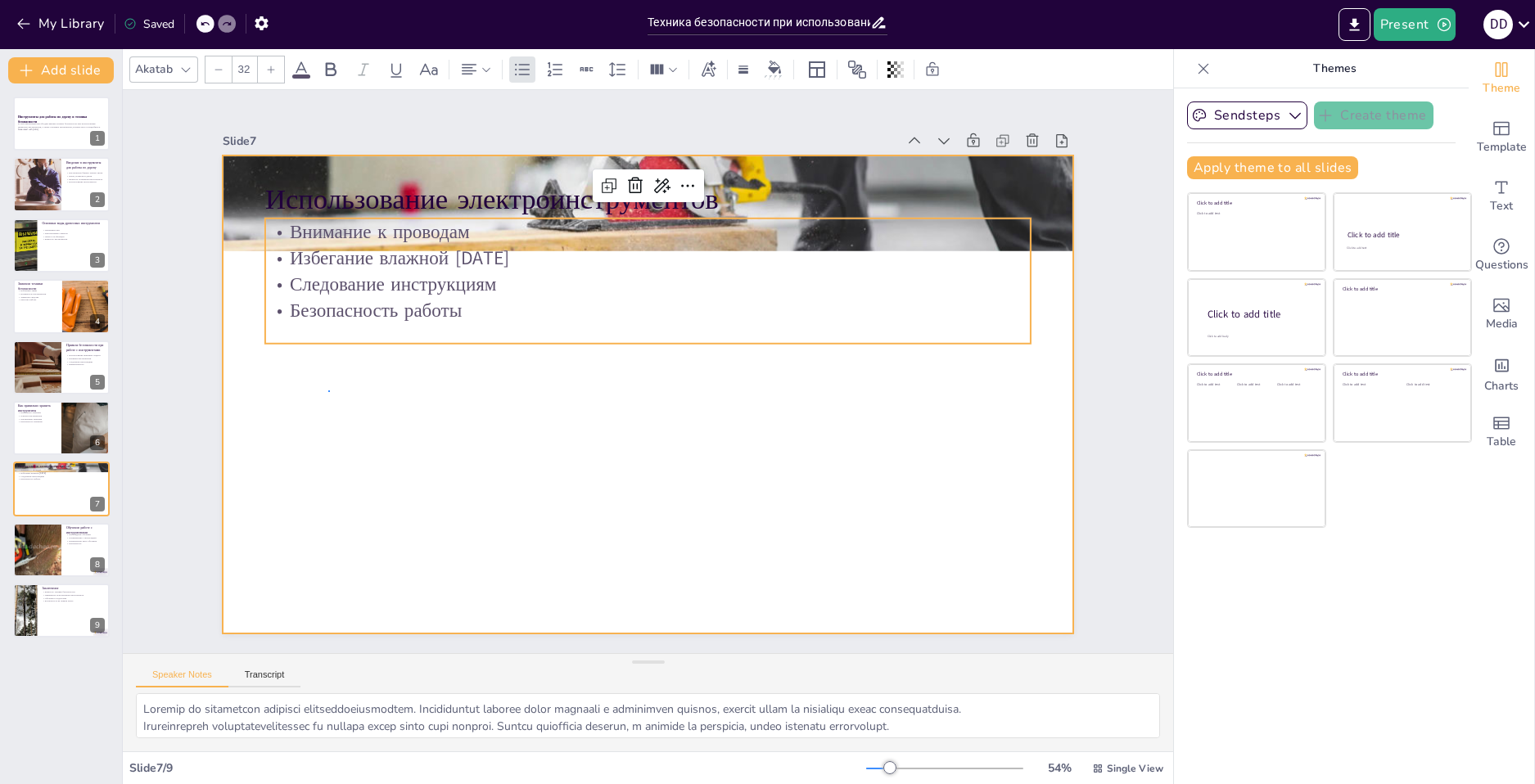
click at [328, 392] on div at bounding box center [659, 351] width 975 height 838
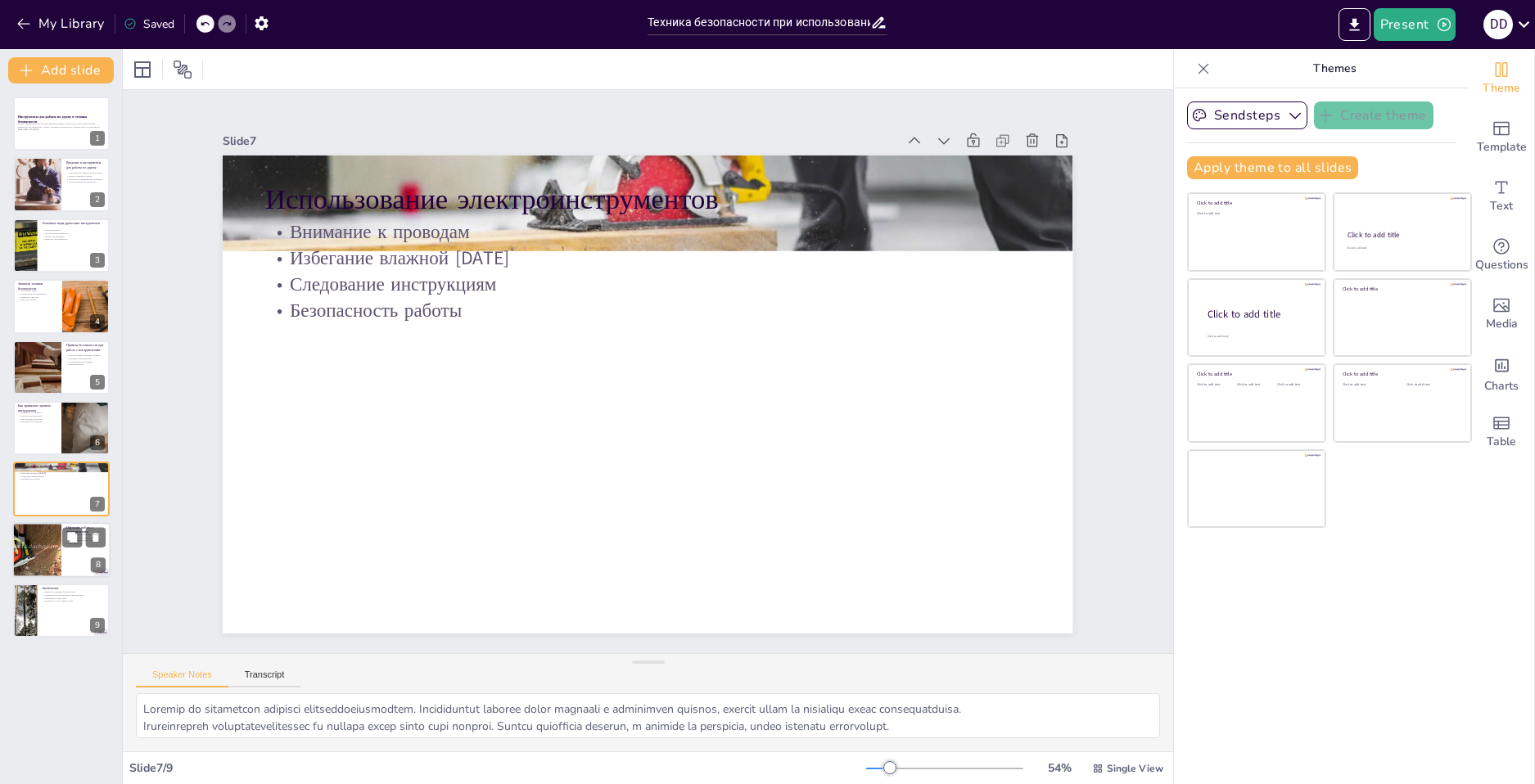
click at [53, 561] on div at bounding box center [37, 549] width 103 height 55
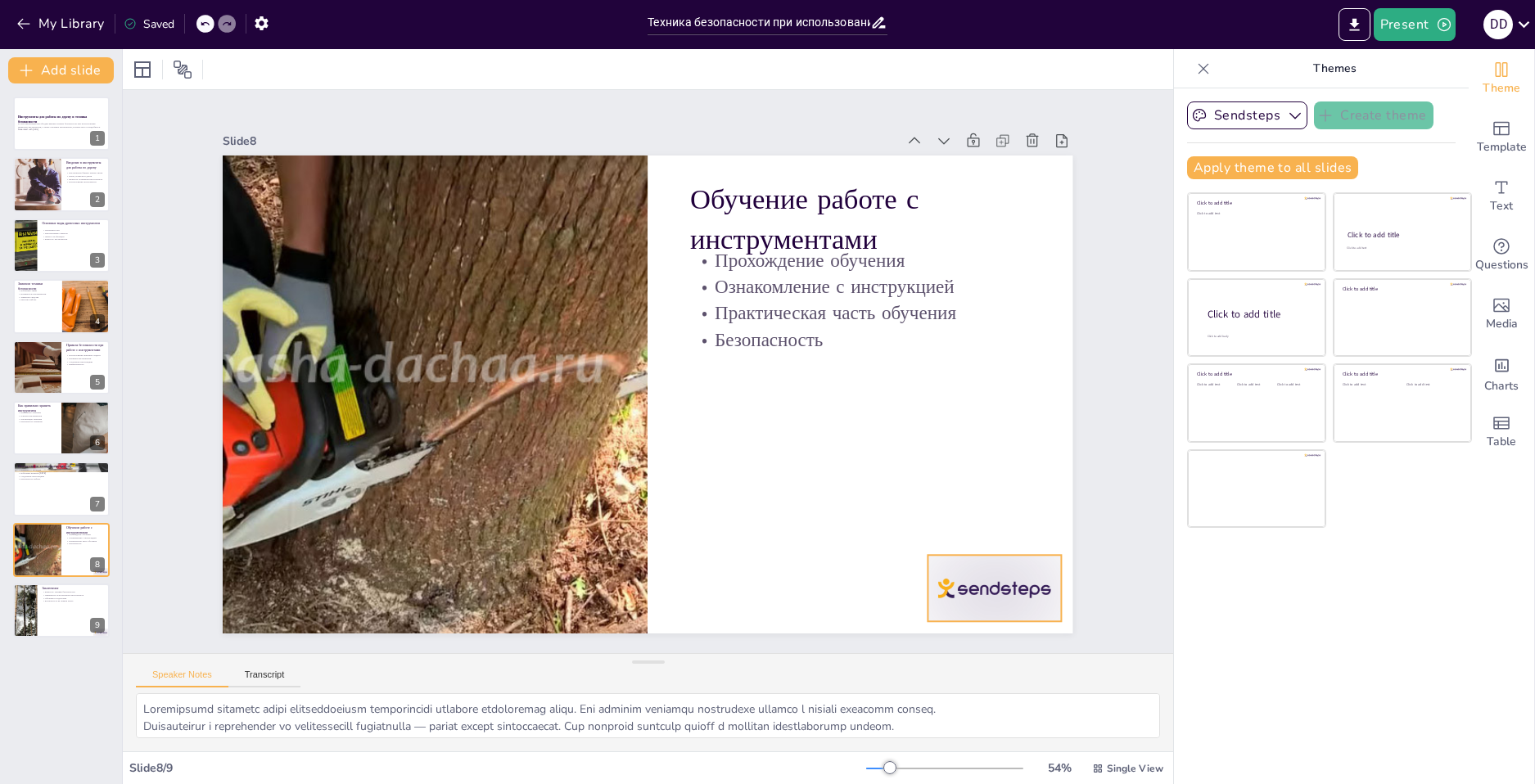
click at [980, 486] on div at bounding box center [1052, 429] width 149 height 114
click at [54, 607] on div at bounding box center [61, 609] width 98 height 55
type textarea "Loremipsum dolorsi ametconsecte — adi elitseddo eiu temp, inc utlabore e dolore…"
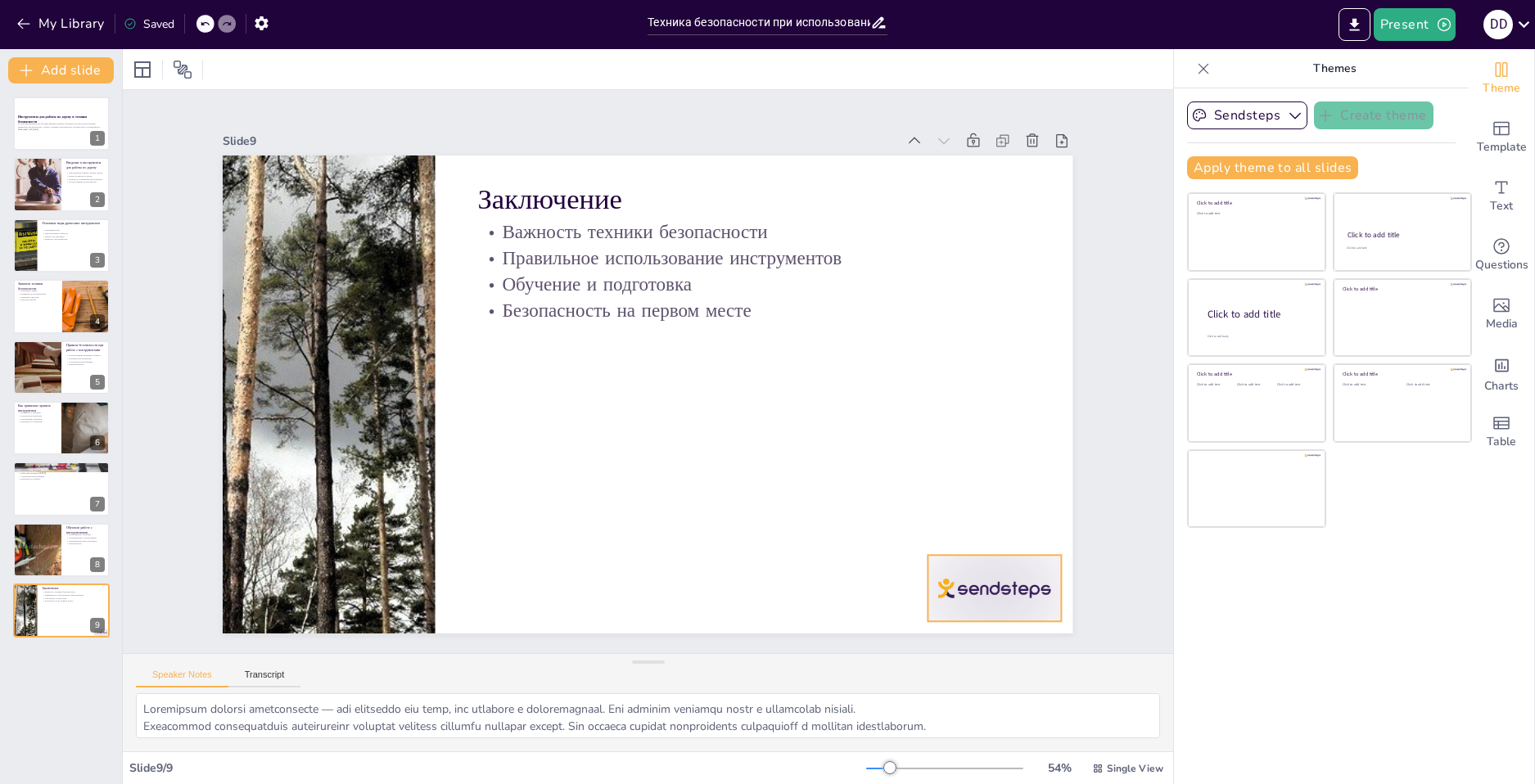
click at [387, 574] on div at bounding box center [335, 634] width 104 height 147
click at [1356, 22] on icon "Export to PowerPoint" at bounding box center [1353, 24] width 10 height 13
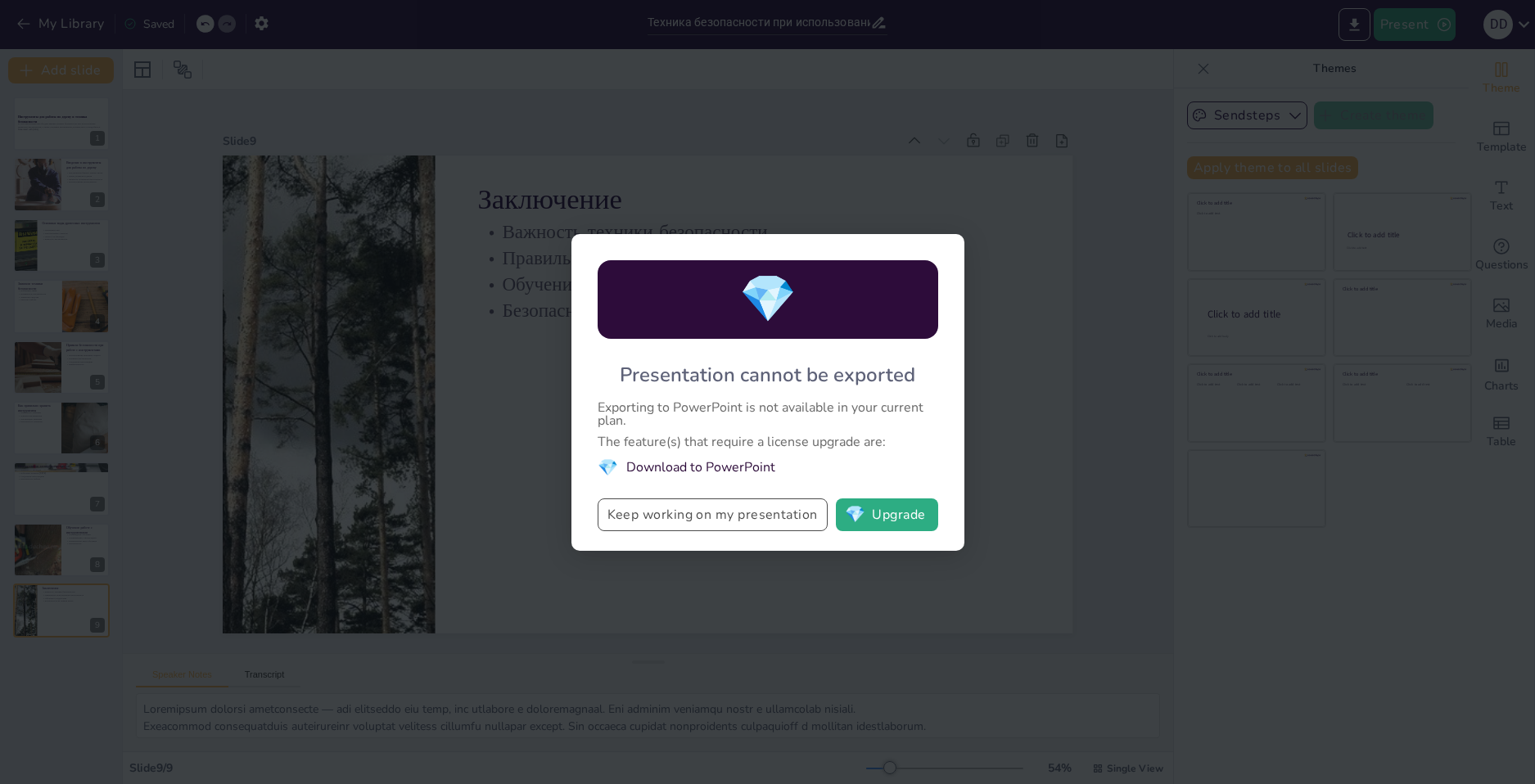
click at [780, 519] on button "Keep working on my presentation" at bounding box center [712, 514] width 230 height 33
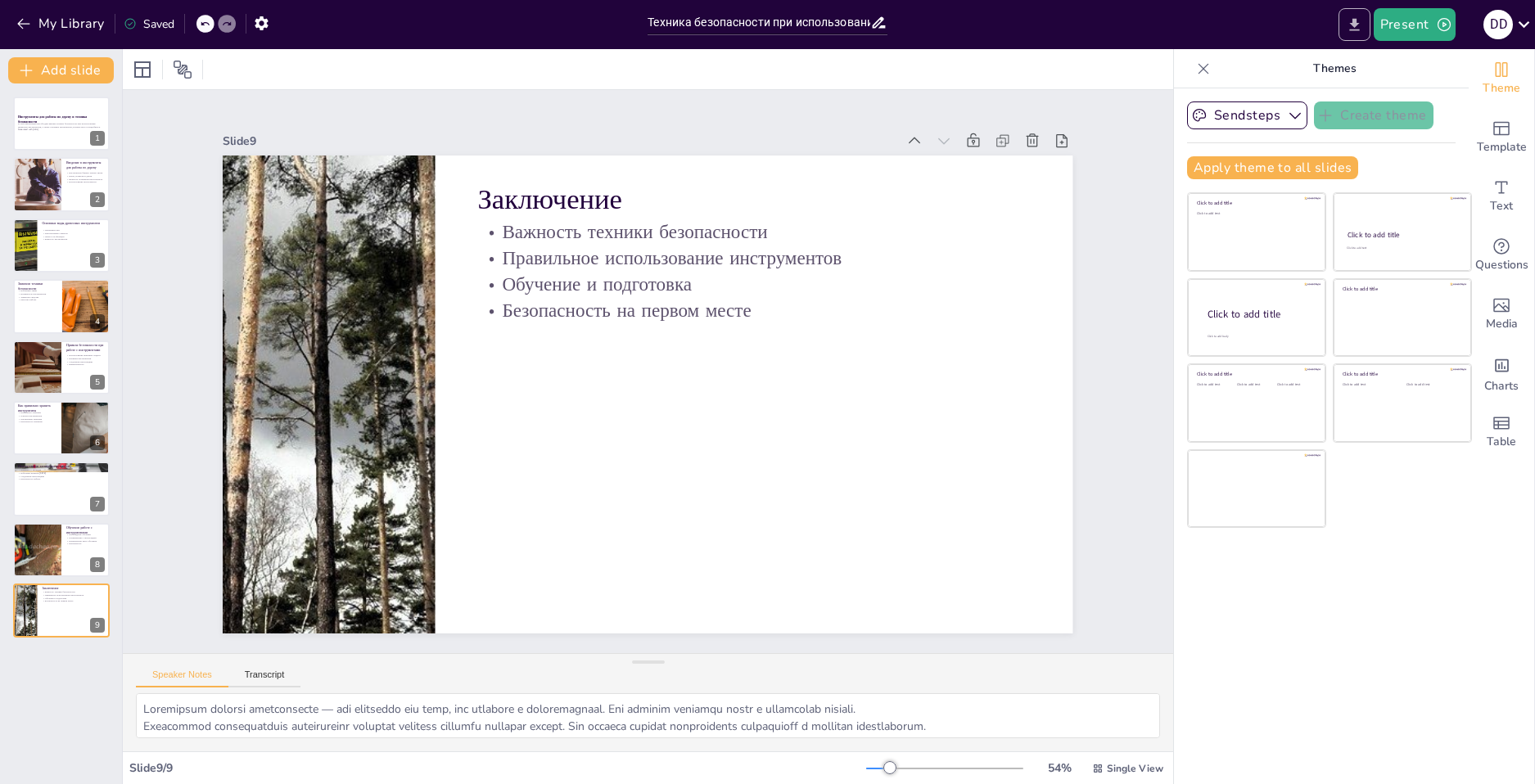
click at [1370, 23] on button "Export to PowerPoint" at bounding box center [1353, 24] width 32 height 33
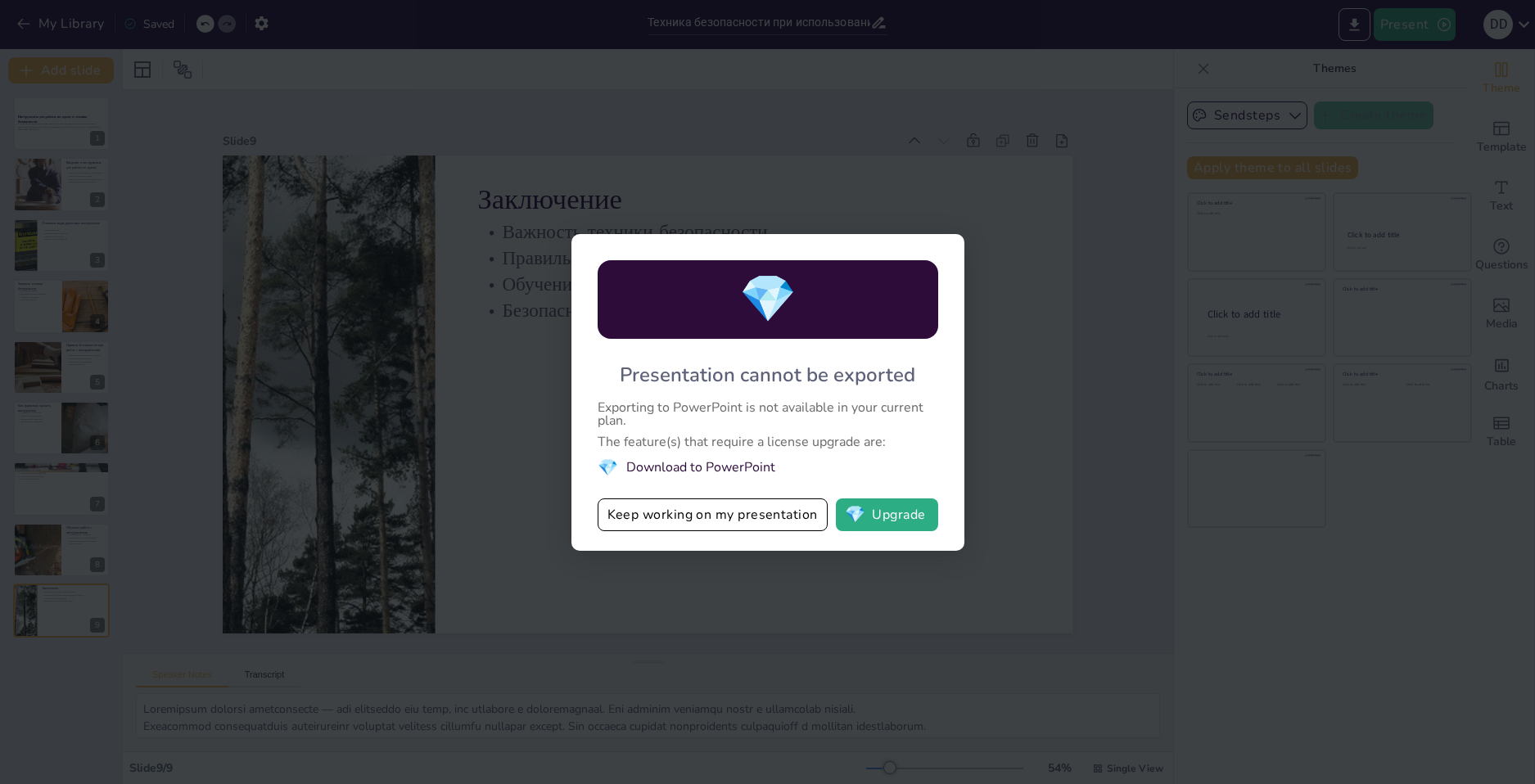
click at [645, 523] on button "Keep working on my presentation" at bounding box center [712, 514] width 230 height 33
